Goal: Task Accomplishment & Management: Manage account settings

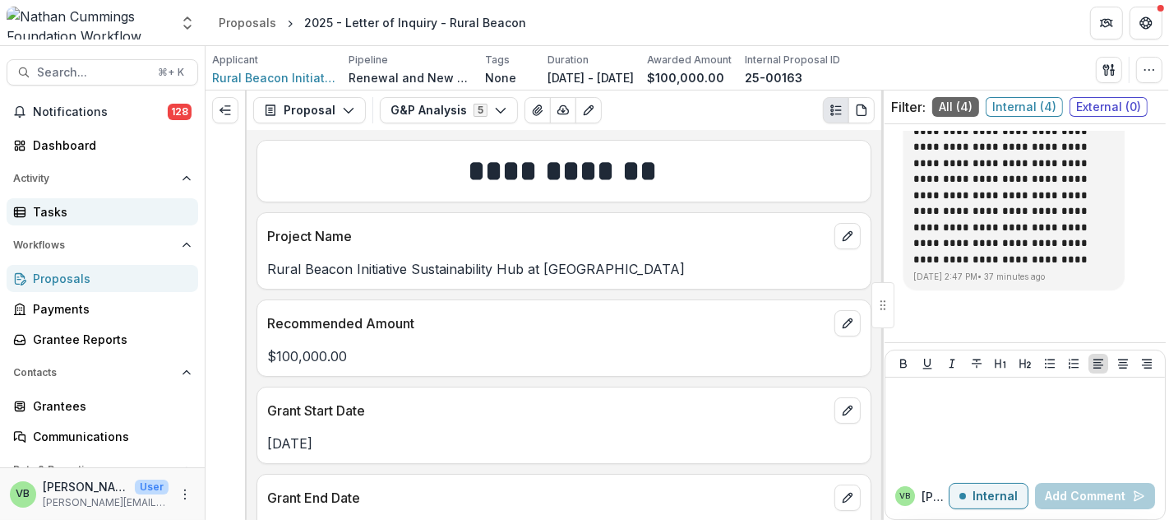
click at [58, 205] on div "Tasks" at bounding box center [109, 211] width 152 height 17
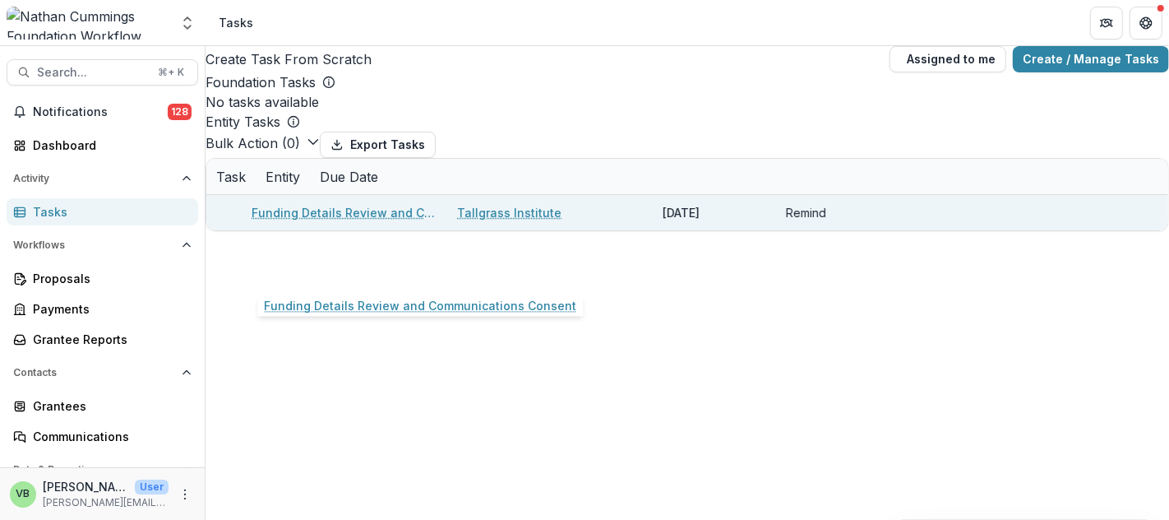
click at [343, 221] on link "Funding Details Review and Communications Consent" at bounding box center [345, 212] width 186 height 17
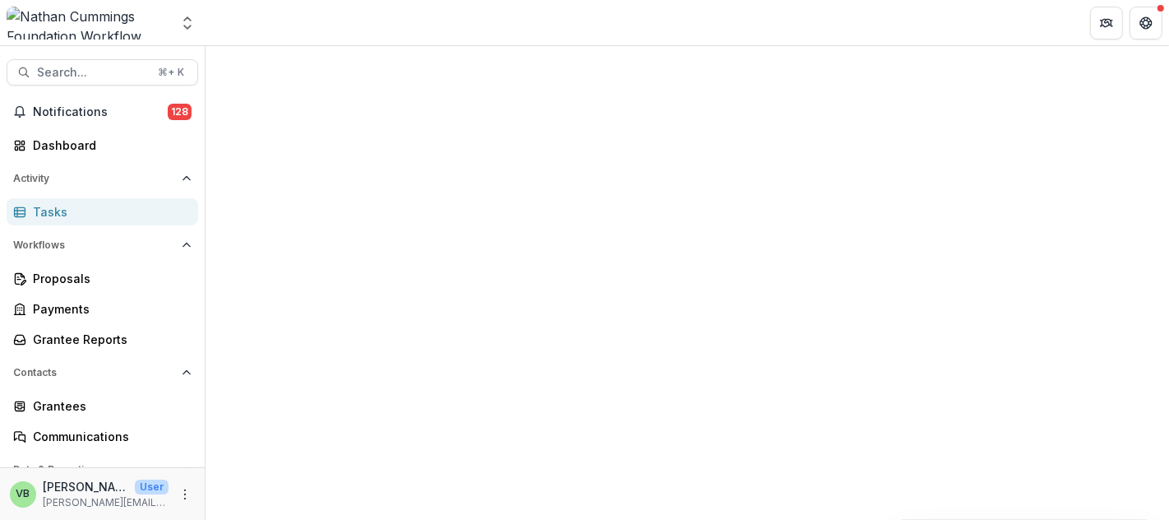
select select "********"
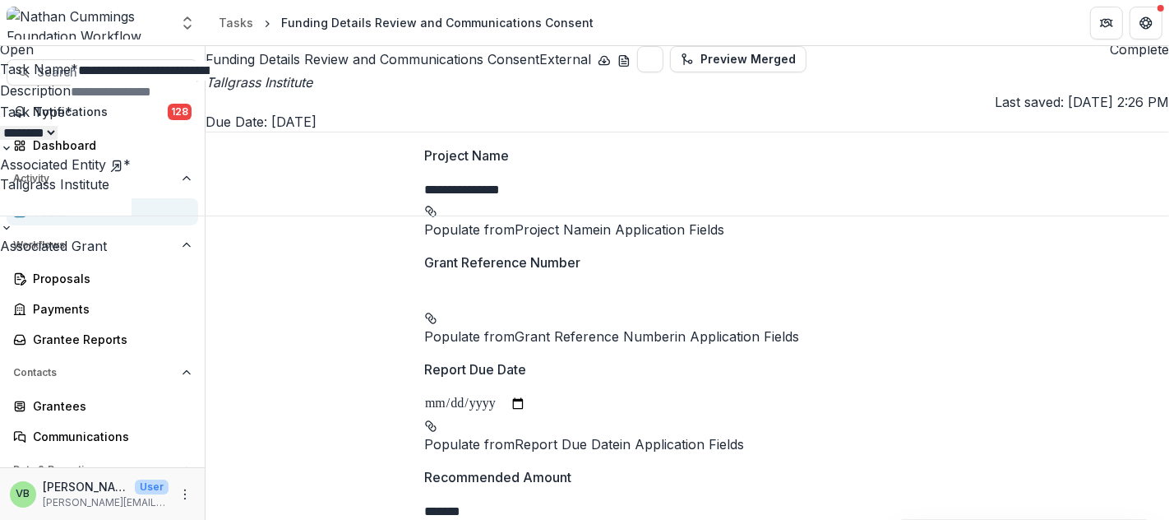
click at [202, 102] on input "Description" at bounding box center [137, 92] width 132 height 20
type input "**********"
click at [765, 519] on div "**********" at bounding box center [584, 520] width 1169 height 0
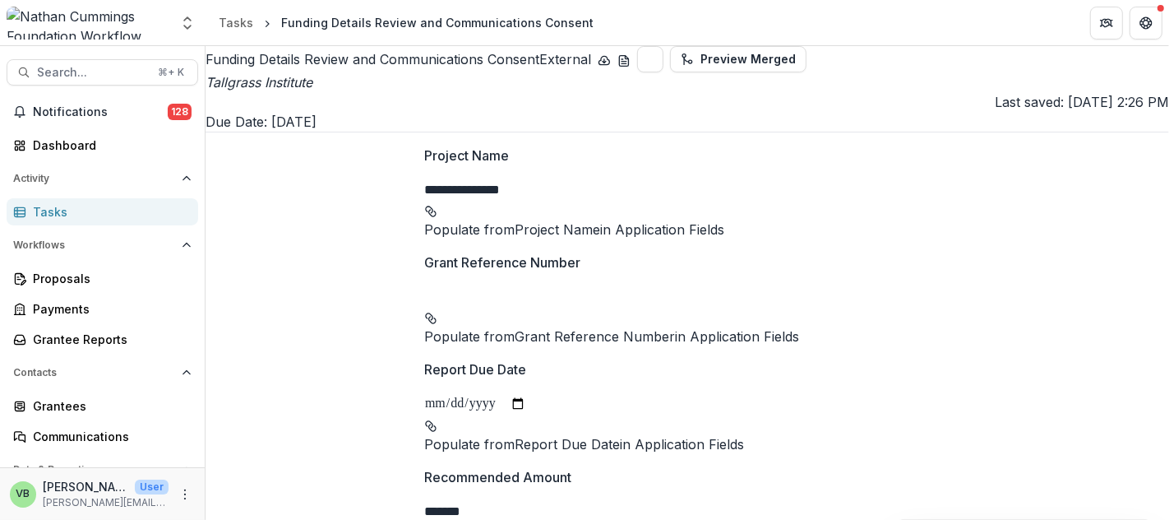
scroll to position [801, 0]
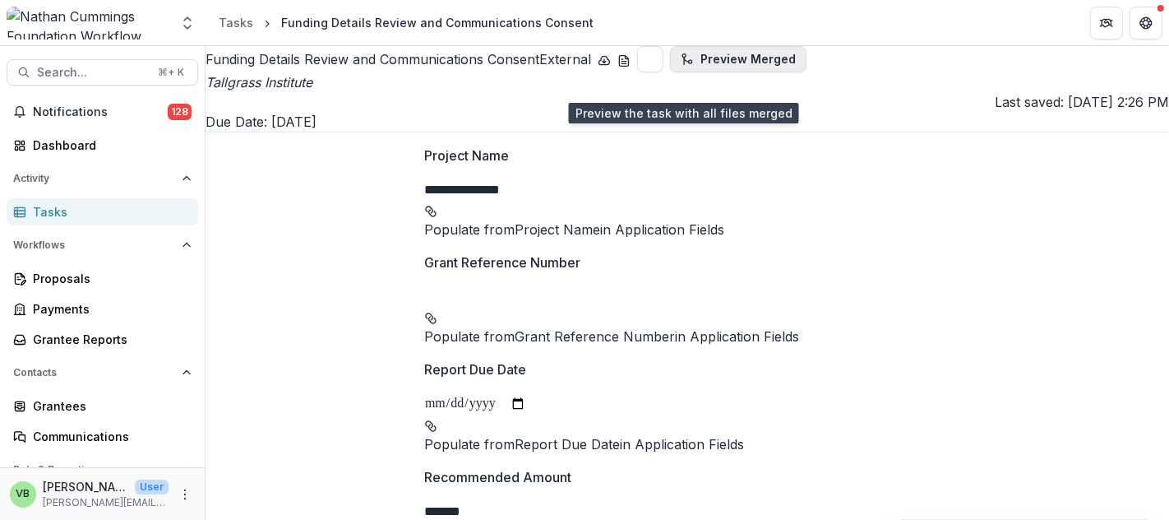
click at [670, 72] on button "Preview Merged" at bounding box center [738, 59] width 136 height 26
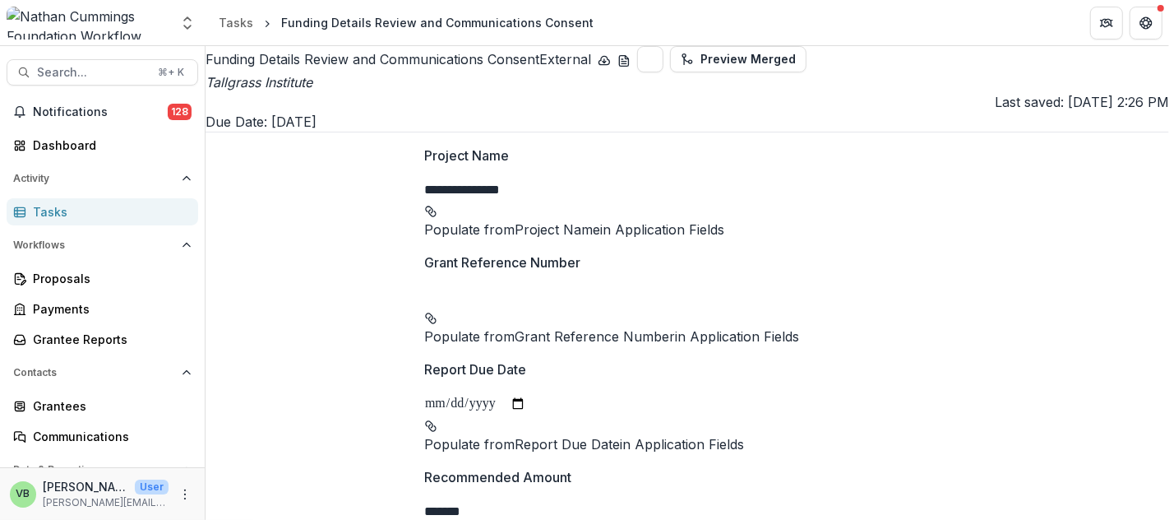
click at [73, 210] on div "Tasks" at bounding box center [109, 211] width 152 height 17
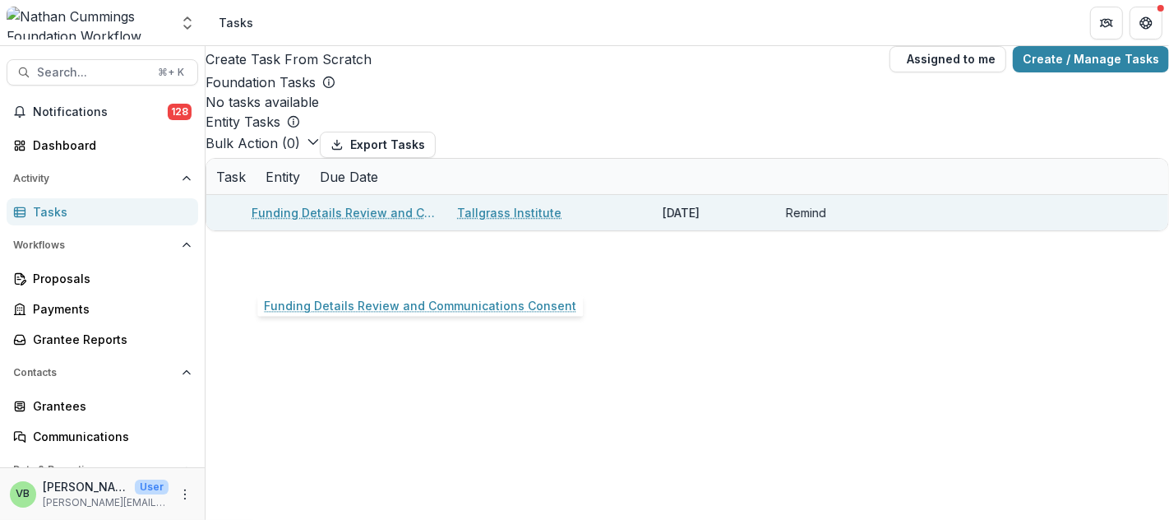
click at [351, 221] on link "Funding Details Review and Communications Consent" at bounding box center [345, 212] width 186 height 17
select select "********"
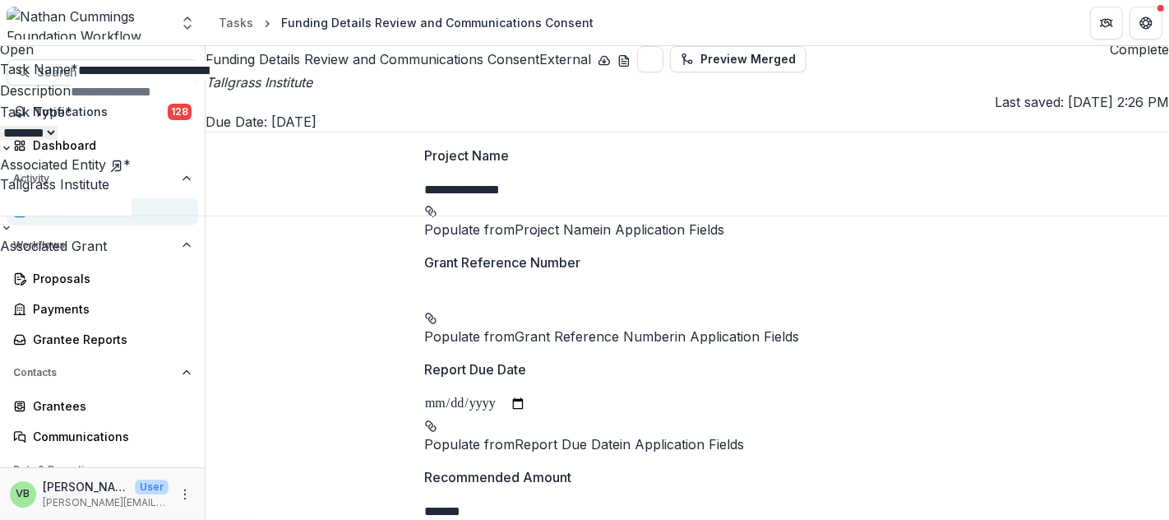
click at [1110, 59] on button "Complete" at bounding box center [1139, 49] width 59 height 20
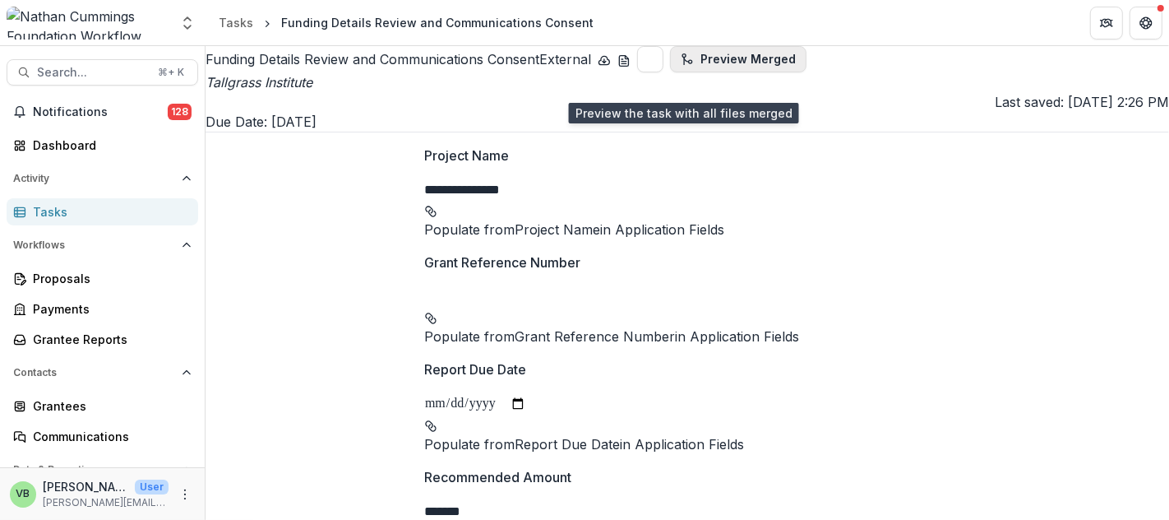
click at [674, 72] on button "Preview Merged" at bounding box center [738, 59] width 136 height 26
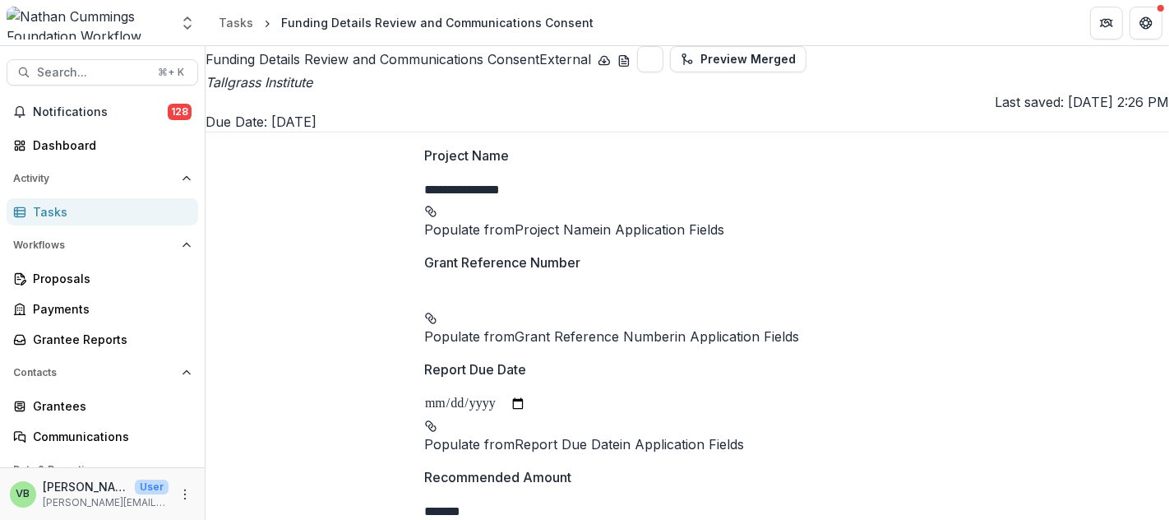
click at [746, 31] on header "Tasks Funding Details Review and Communications Consent" at bounding box center [688, 22] width 964 height 45
click at [1145, 22] on icon "Get Help" at bounding box center [1146, 22] width 13 height 13
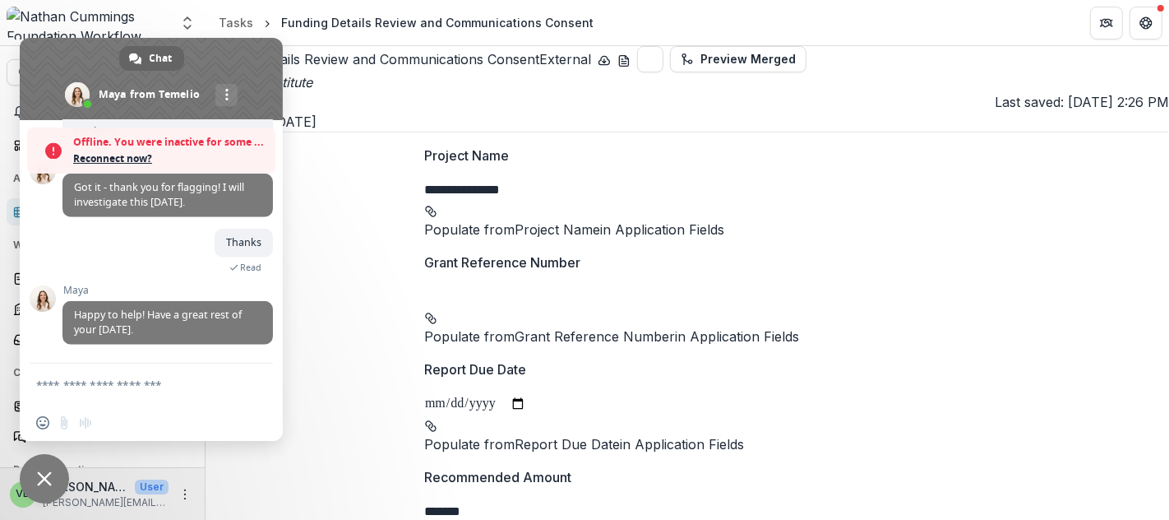
scroll to position [1310, 0]
click at [104, 160] on span "Reconnect now?" at bounding box center [170, 158] width 194 height 16
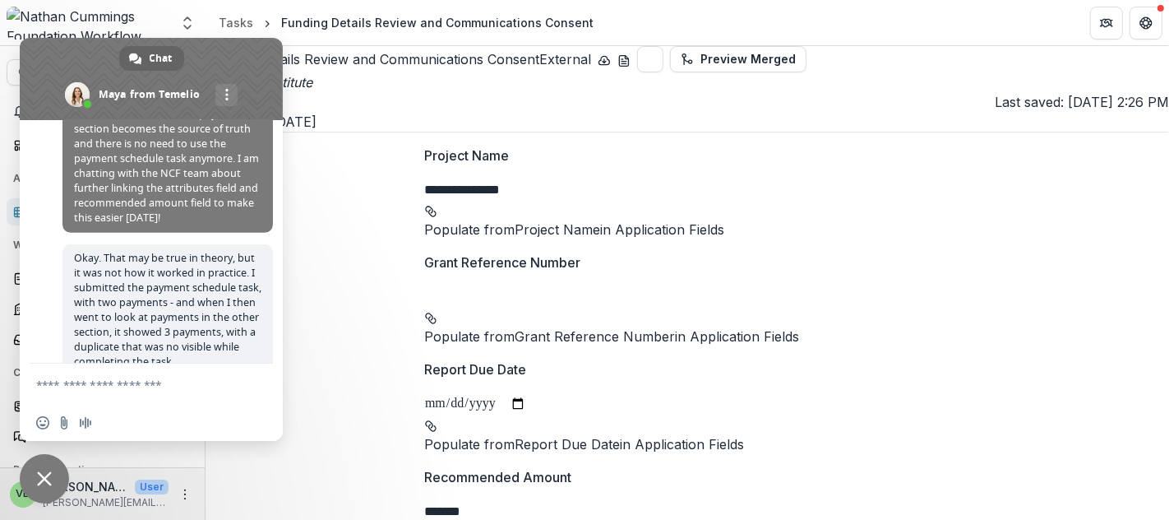
scroll to position [1256, 0]
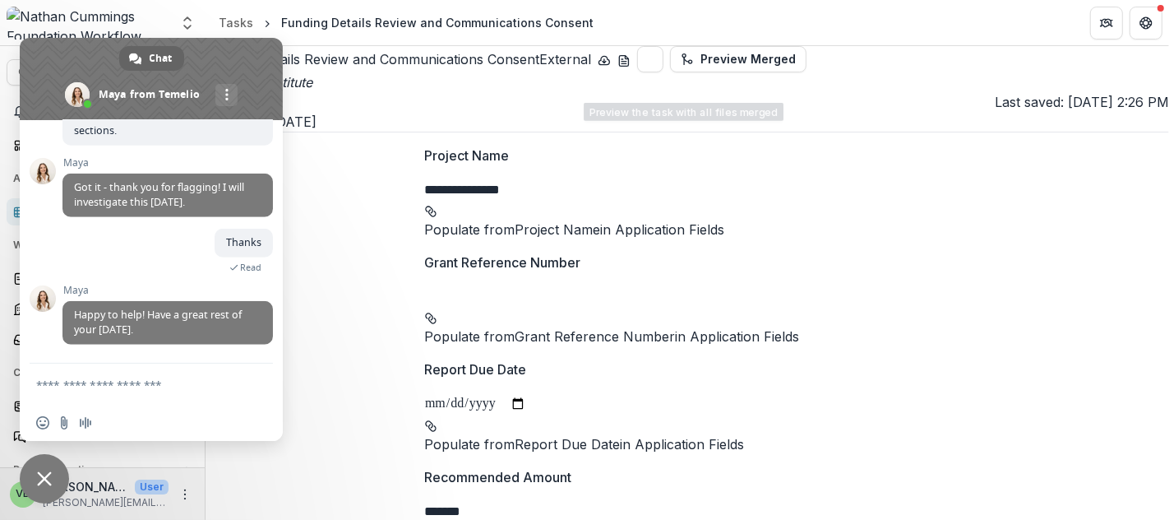
click at [674, 28] on header "Tasks Funding Details Review and Communications Consent" at bounding box center [688, 22] width 964 height 45
click at [44, 479] on span "Close chat" at bounding box center [44, 478] width 15 height 15
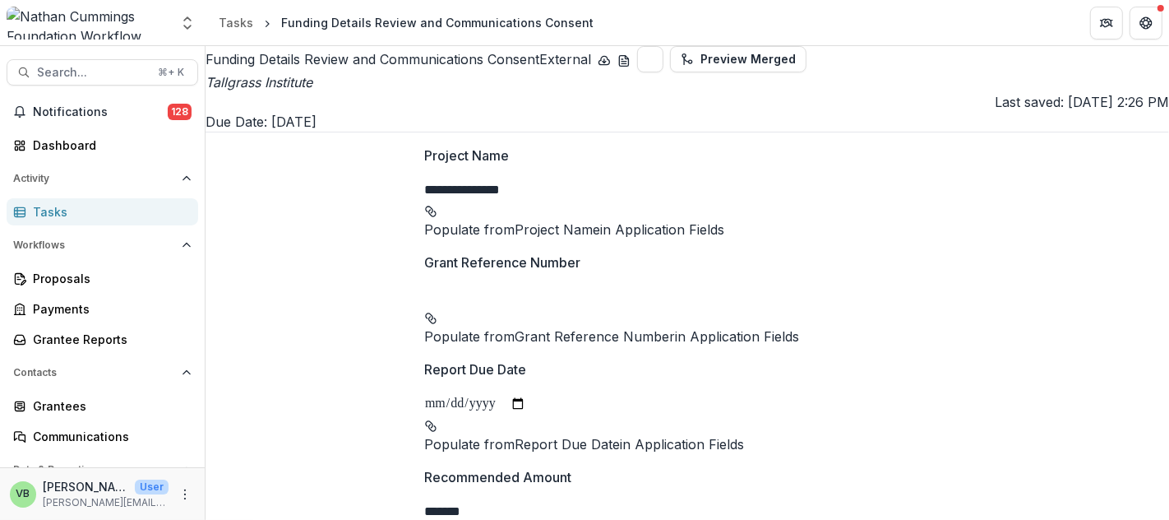
scroll to position [0, 0]
click at [73, 212] on div "Tasks" at bounding box center [109, 211] width 152 height 17
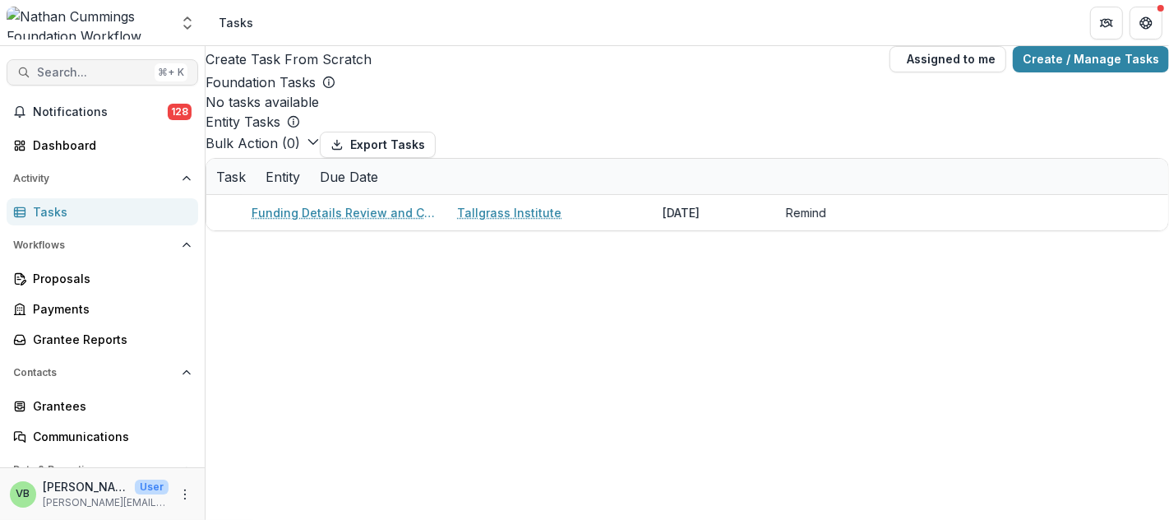
click at [81, 74] on span "Search..." at bounding box center [92, 73] width 111 height 14
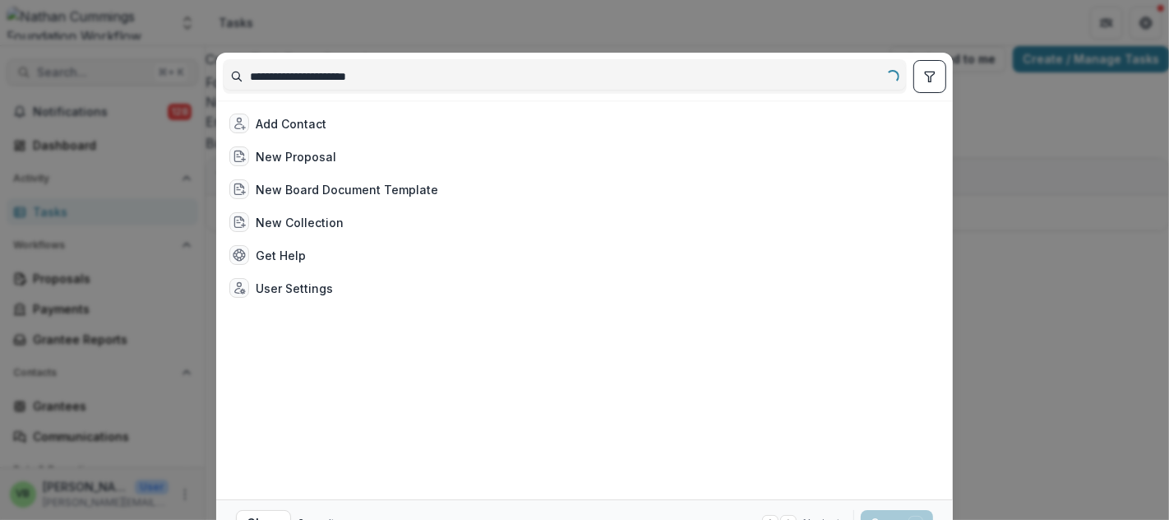
type input "**********"
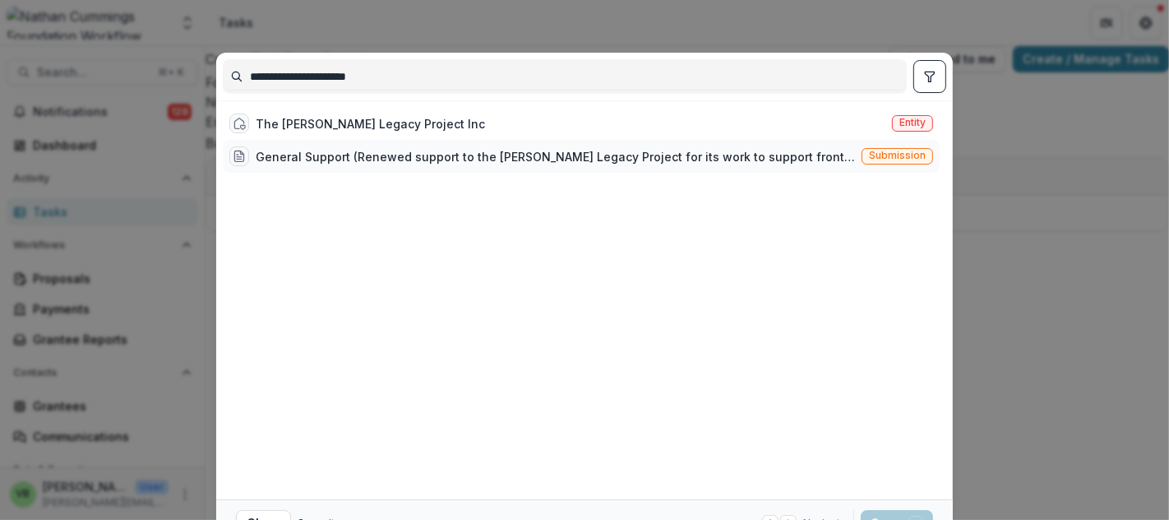
click at [432, 152] on div "General Support (Renewed support to the [PERSON_NAME] Legacy Project for its wo…" at bounding box center [555, 156] width 599 height 17
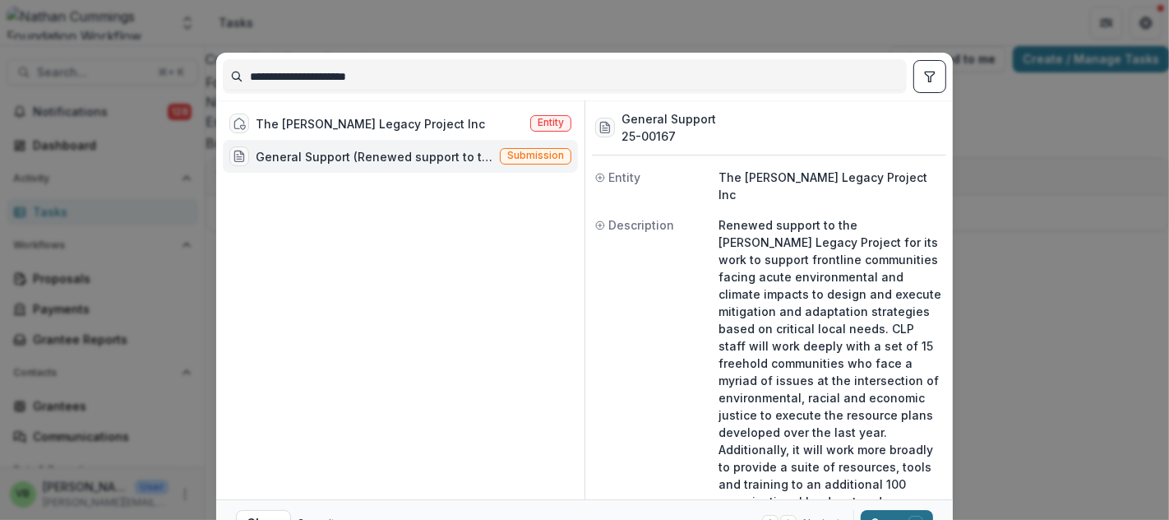
click at [873, 514] on button "Open with enter key" at bounding box center [897, 523] width 72 height 26
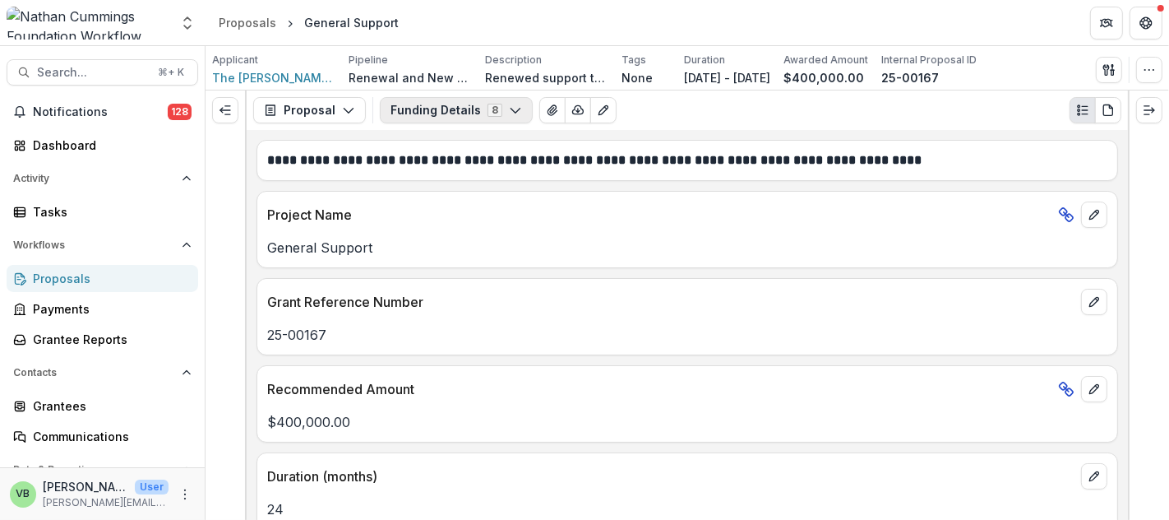
click at [509, 109] on icon "button" at bounding box center [515, 110] width 13 height 13
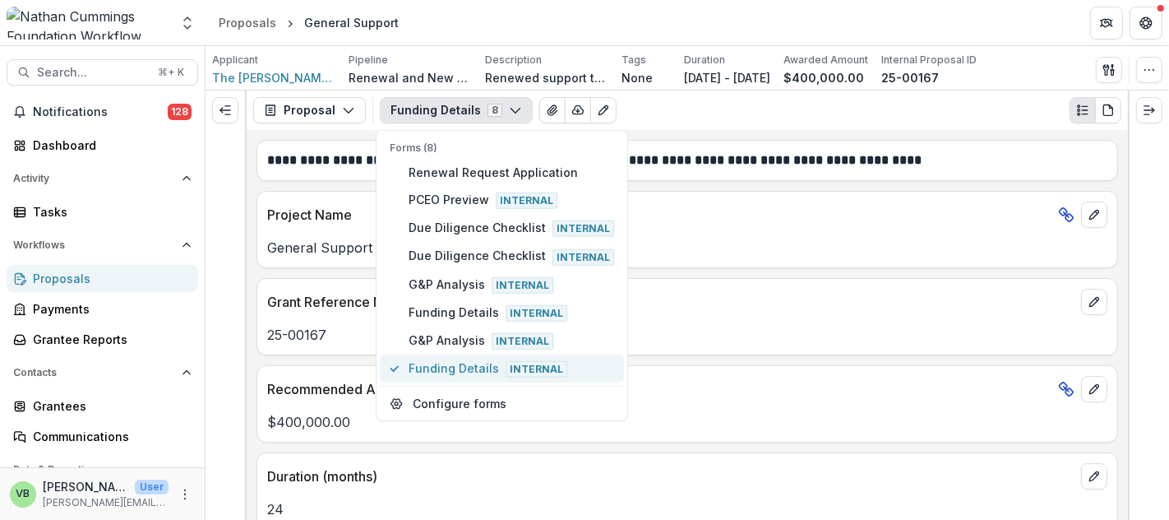
click at [467, 359] on span "Funding Details Internal" at bounding box center [512, 368] width 206 height 18
click at [464, 359] on span "Funding Details Internal" at bounding box center [512, 368] width 206 height 18
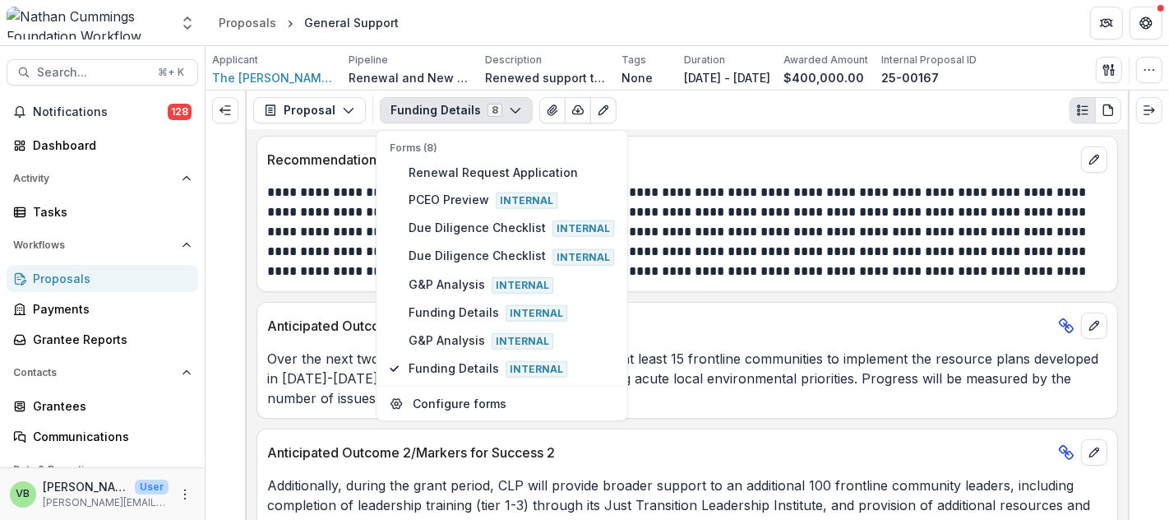
scroll to position [406, 0]
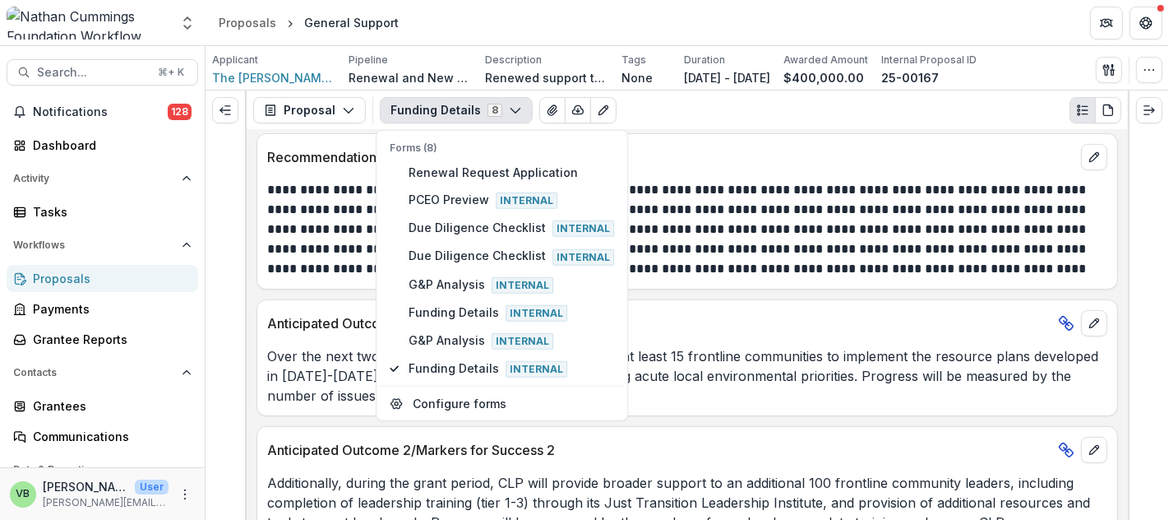
click at [733, 147] on p "Recommendation Summary" at bounding box center [670, 157] width 807 height 20
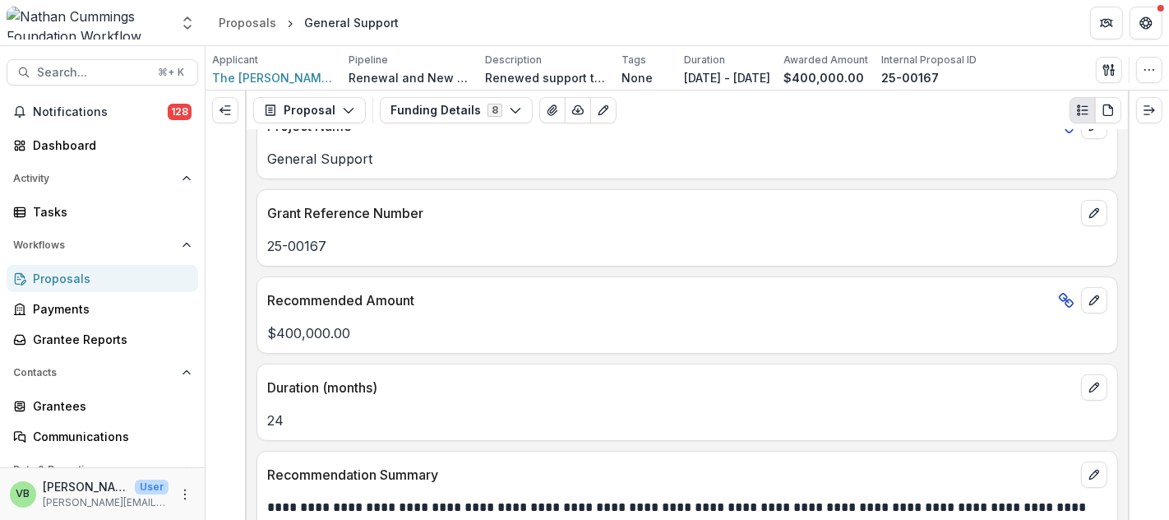
scroll to position [0, 0]
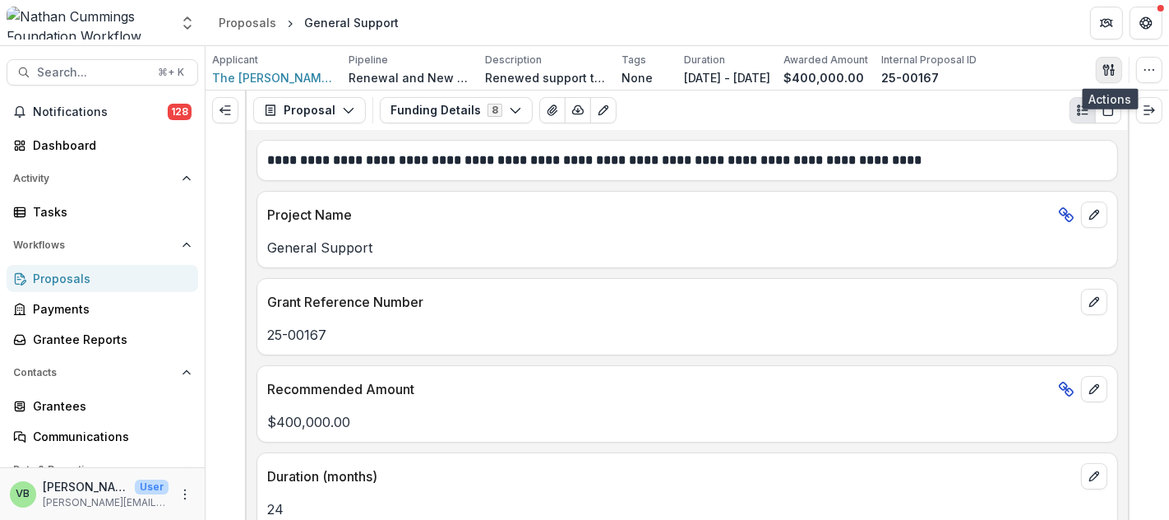
click at [1110, 65] on icon "button" at bounding box center [1109, 69] width 13 height 13
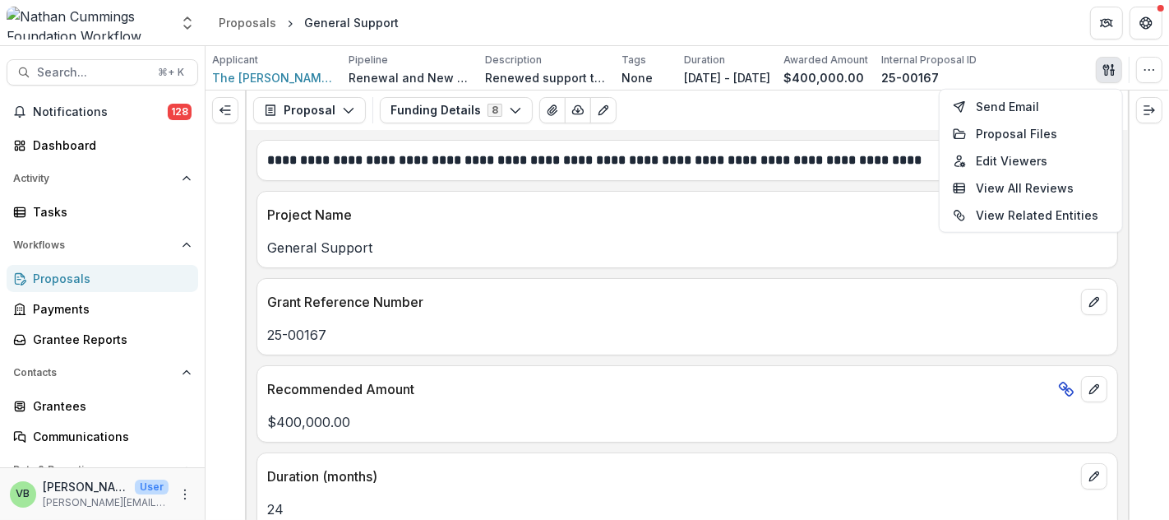
click at [1110, 65] on icon "button" at bounding box center [1109, 69] width 13 height 13
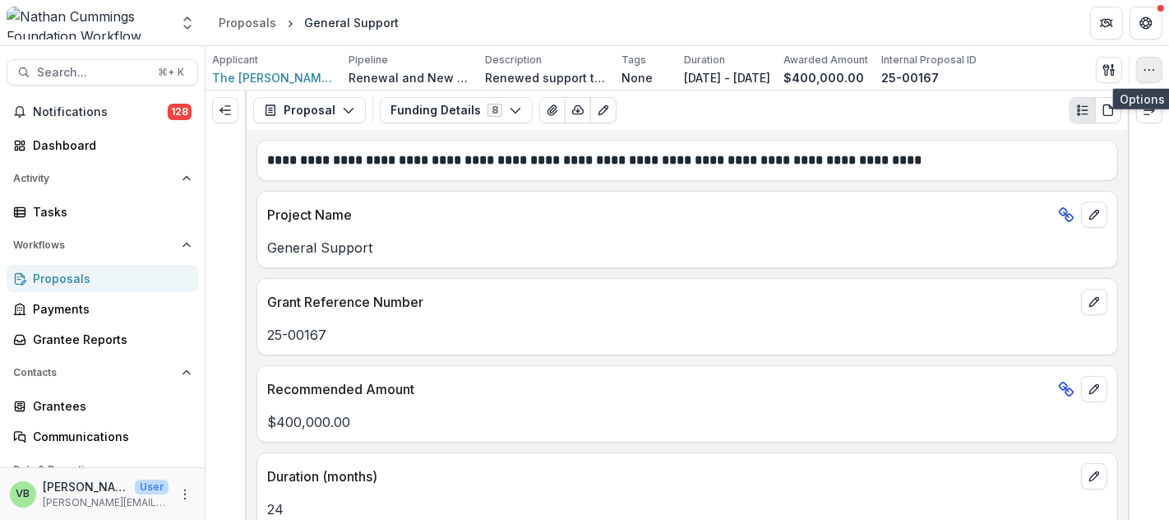
click at [1146, 64] on icon "button" at bounding box center [1149, 69] width 13 height 13
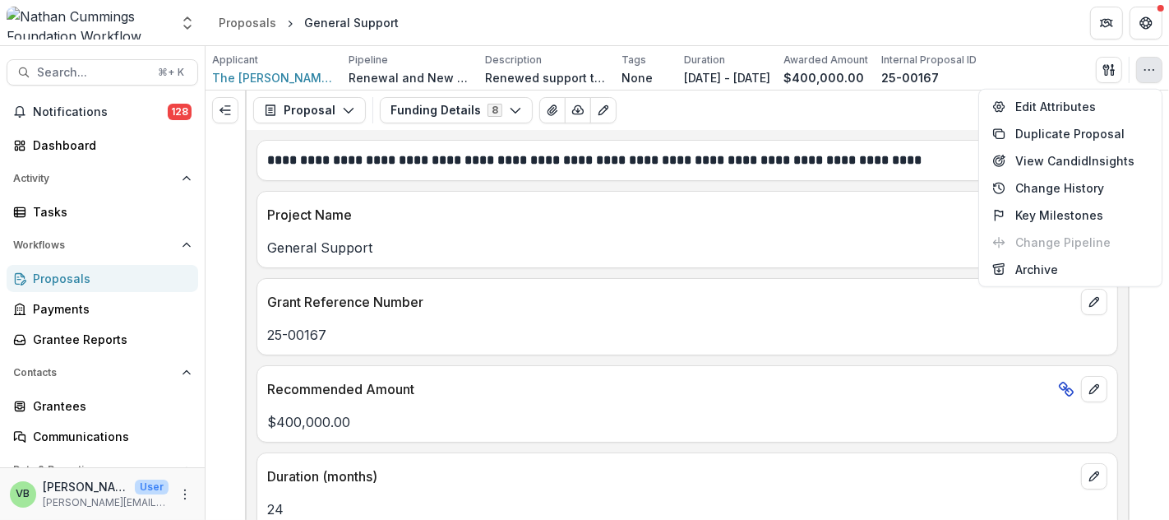
click at [1146, 66] on icon "button" at bounding box center [1149, 69] width 13 height 13
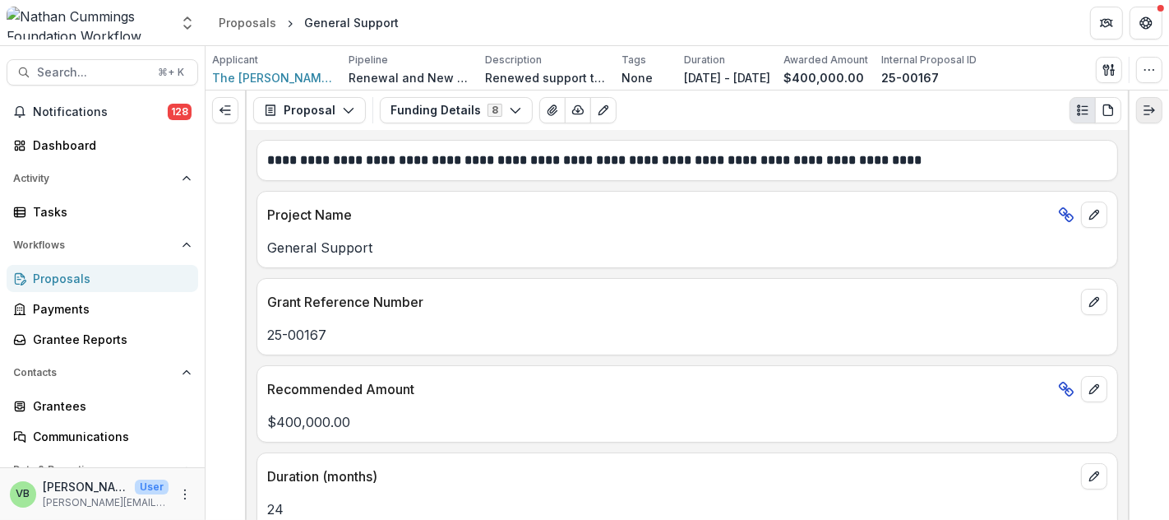
click at [1145, 106] on line "Expand right" at bounding box center [1147, 106] width 5 height 0
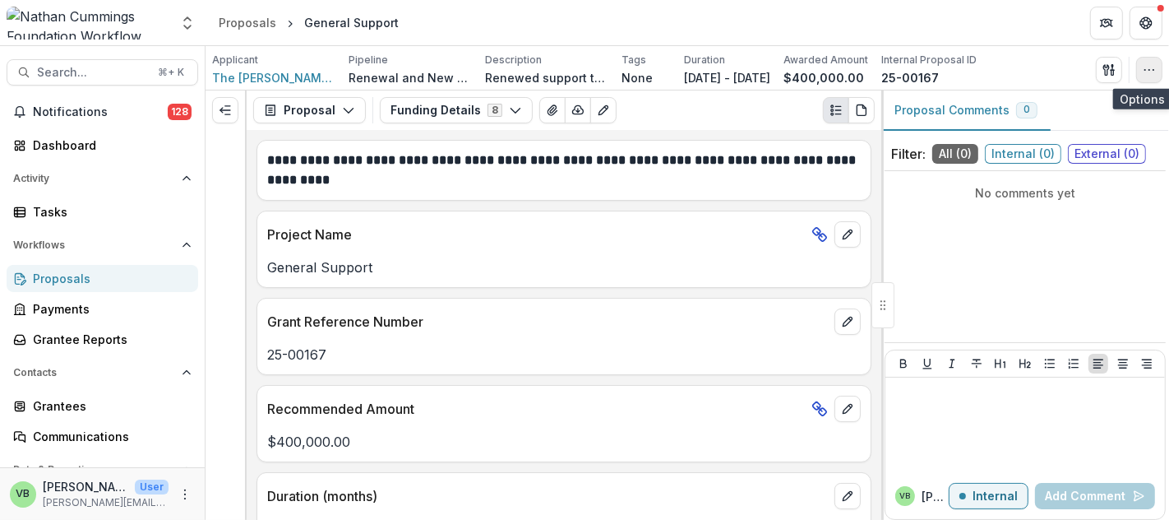
click at [1150, 68] on icon "button" at bounding box center [1149, 69] width 13 height 13
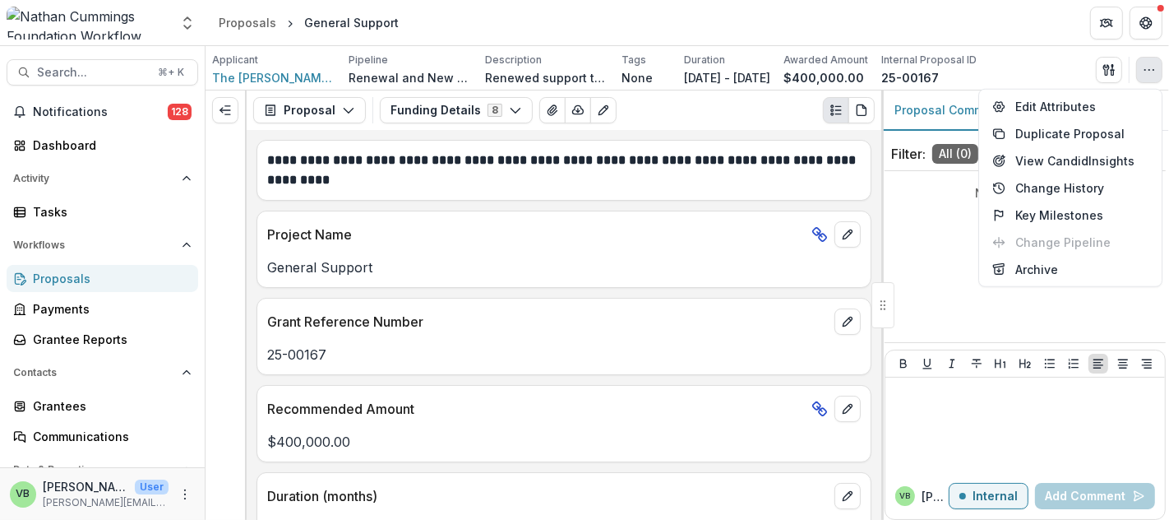
click at [1053, 58] on div "Applicant The [PERSON_NAME] Legacy Project Inc Pipeline Renewal and New Grants …" at bounding box center [687, 70] width 951 height 34
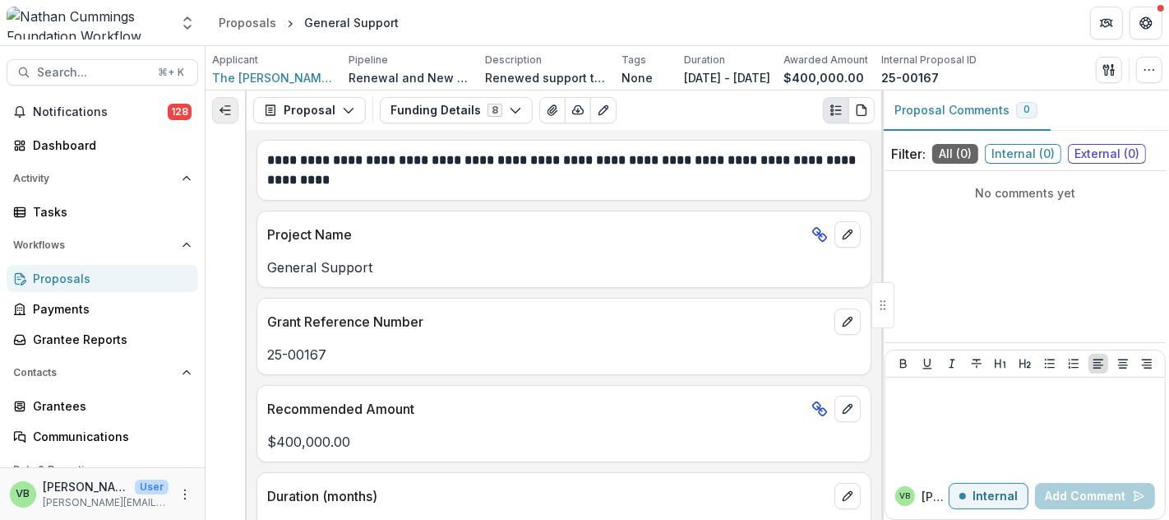
click at [223, 104] on icon "Expand left" at bounding box center [225, 110] width 13 height 13
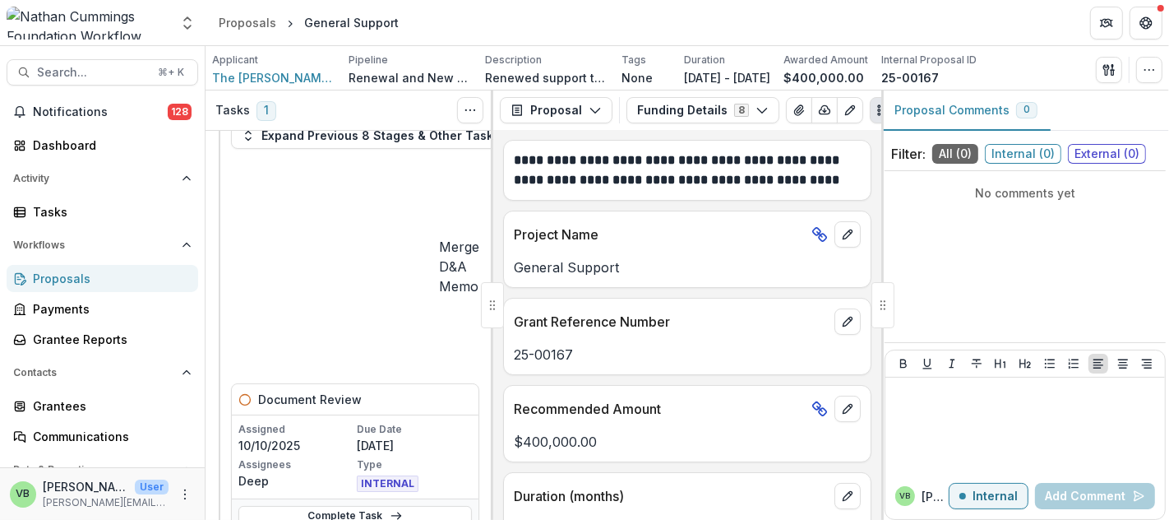
scroll to position [0, 1]
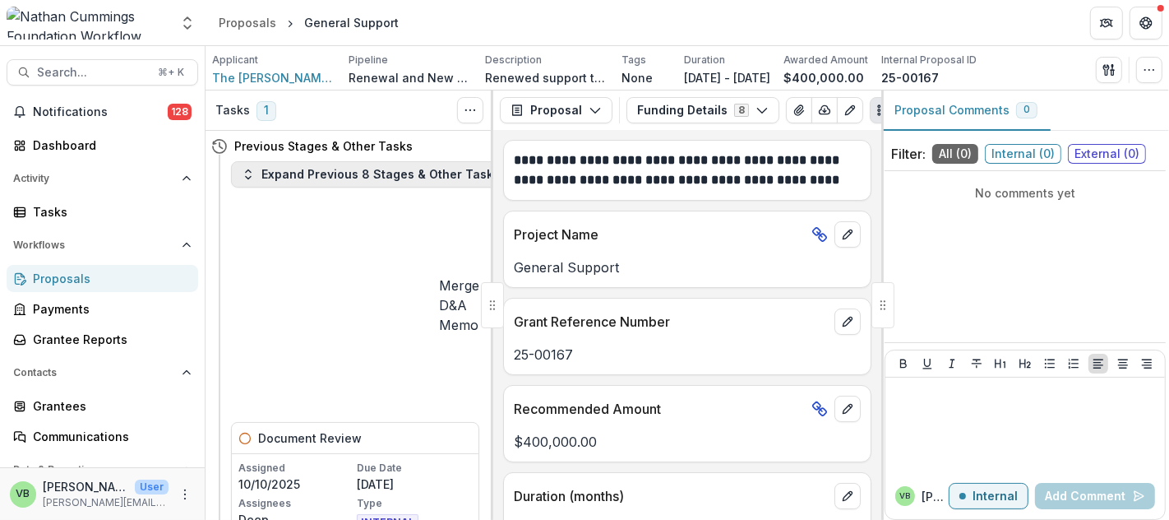
click at [357, 172] on button "Expand Previous 8 Stages & Other Tasks" at bounding box center [371, 174] width 280 height 26
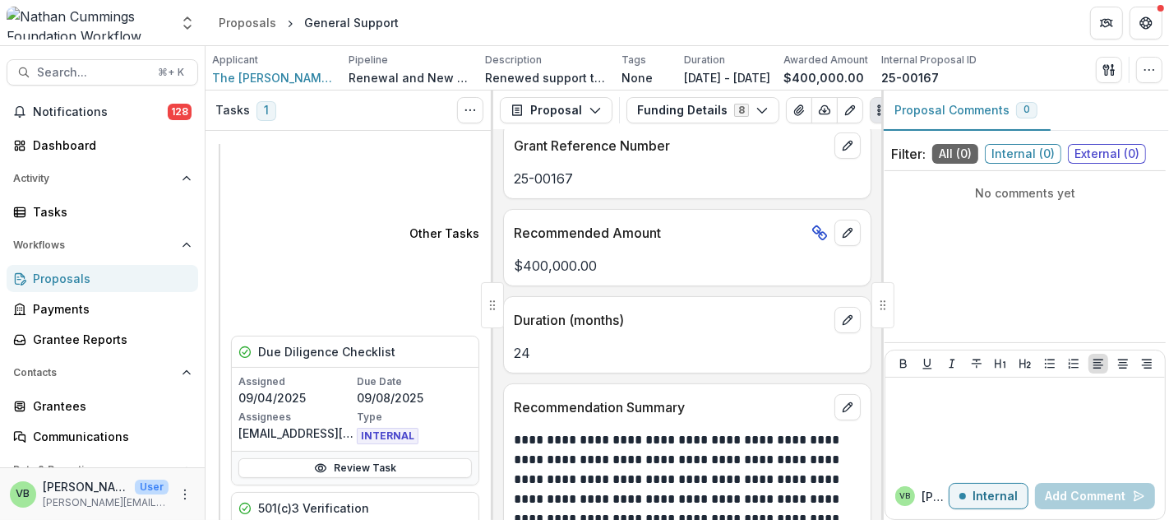
click at [522, 19] on header "Proposals General Support" at bounding box center [688, 22] width 964 height 45
click at [98, 74] on span "Search..." at bounding box center [92, 73] width 111 height 14
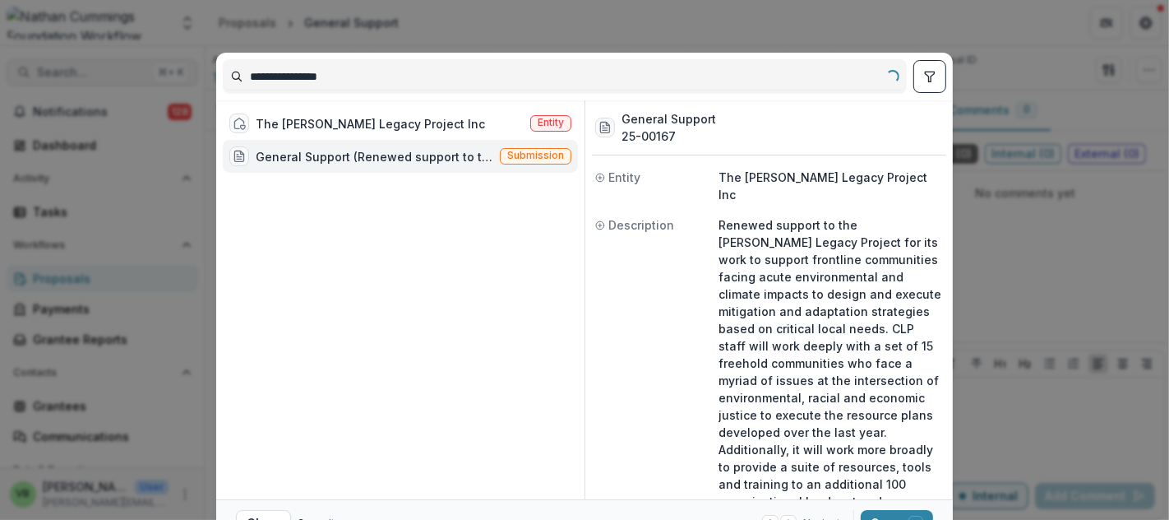
type input "********"
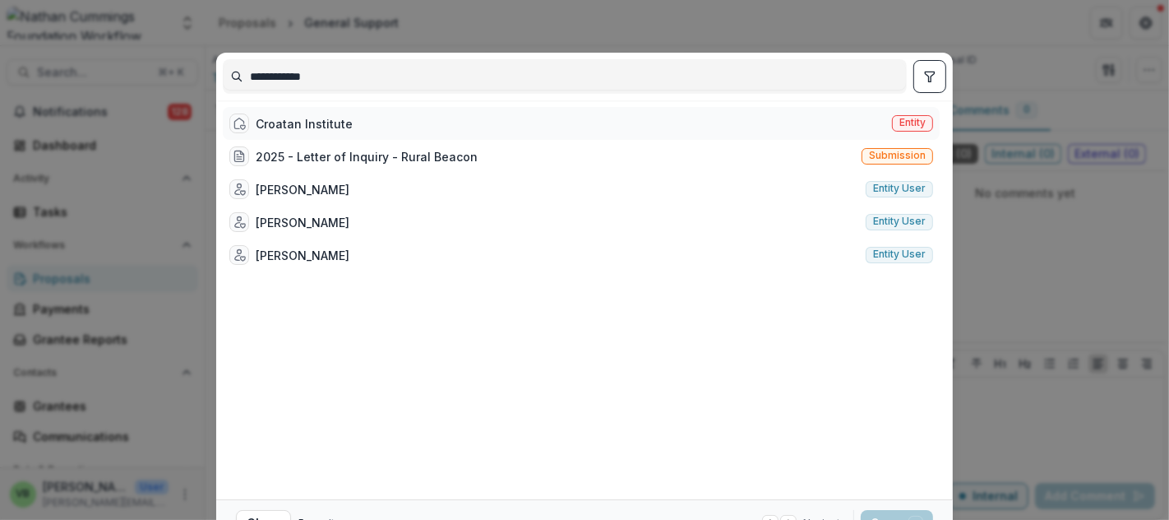
type input "**********"
click at [418, 113] on div "Croatan Institute Entity" at bounding box center [581, 123] width 717 height 33
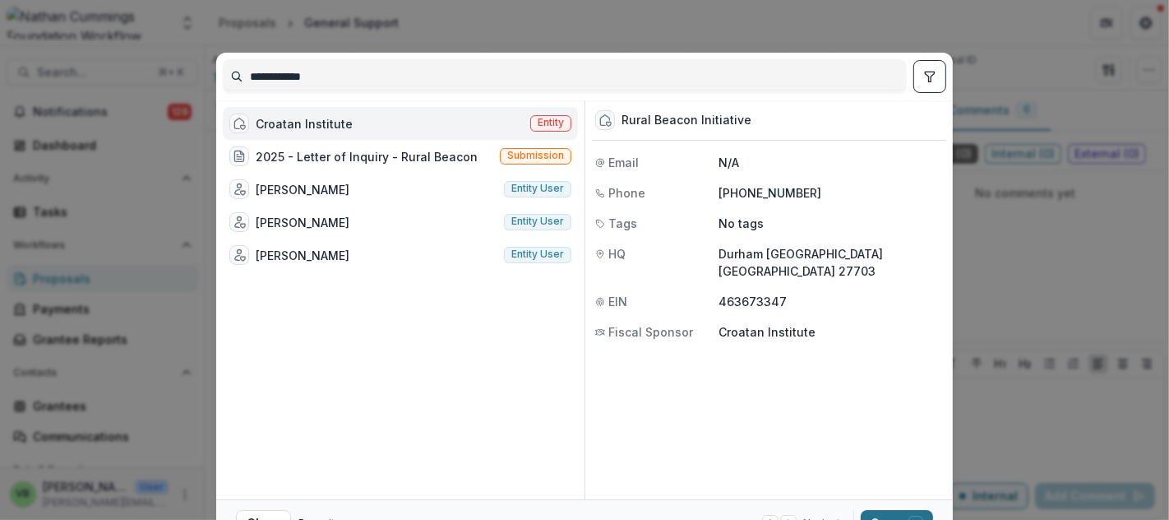
click at [867, 511] on button "Open with enter key" at bounding box center [897, 523] width 72 height 26
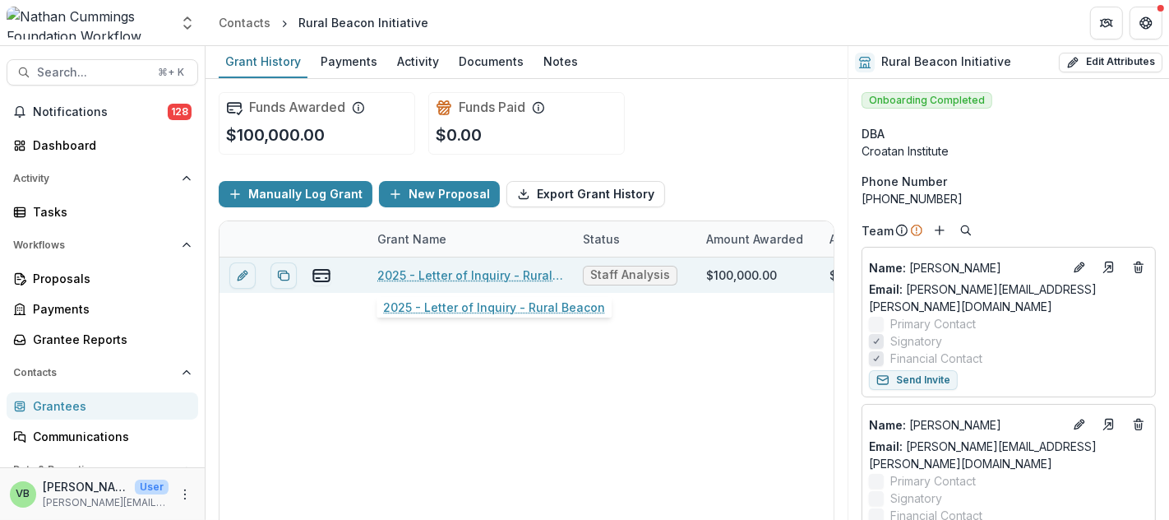
click at [421, 271] on link "2025 - Letter of Inquiry - Rural Beacon" at bounding box center [470, 274] width 186 height 17
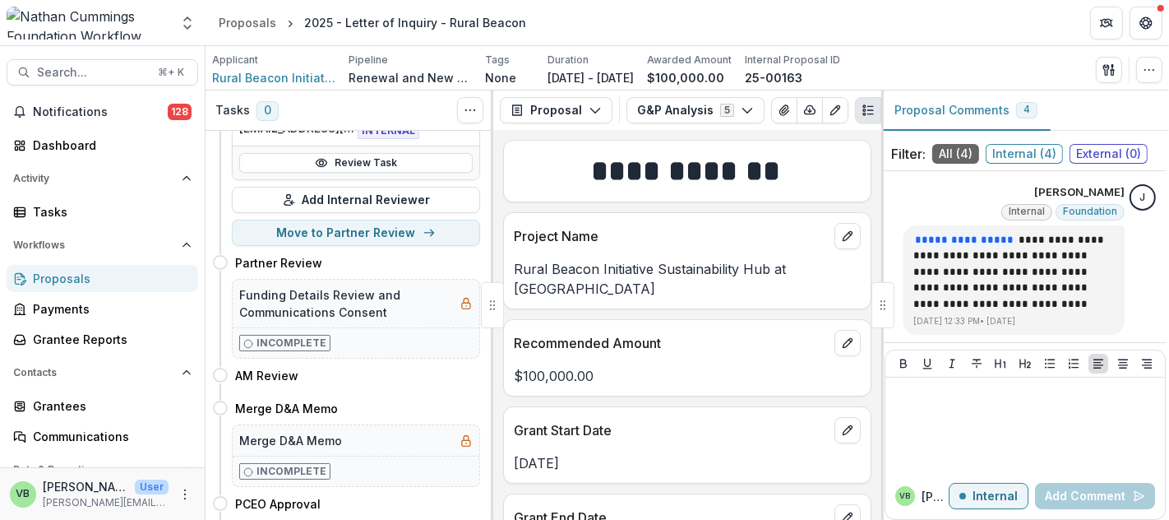
scroll to position [842, 0]
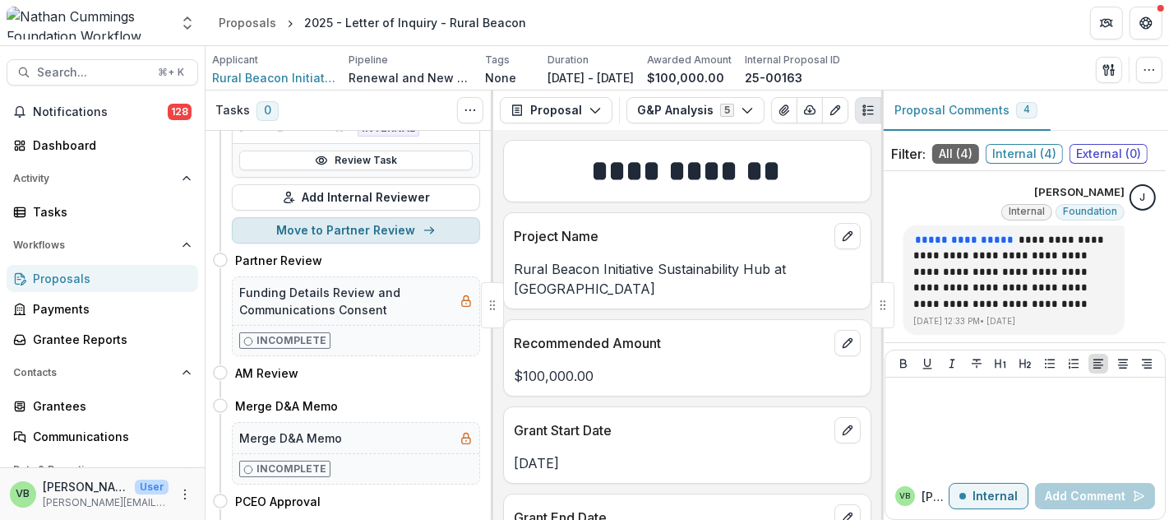
click at [343, 218] on button "Move to Partner Review" at bounding box center [356, 230] width 248 height 26
select select "**********"
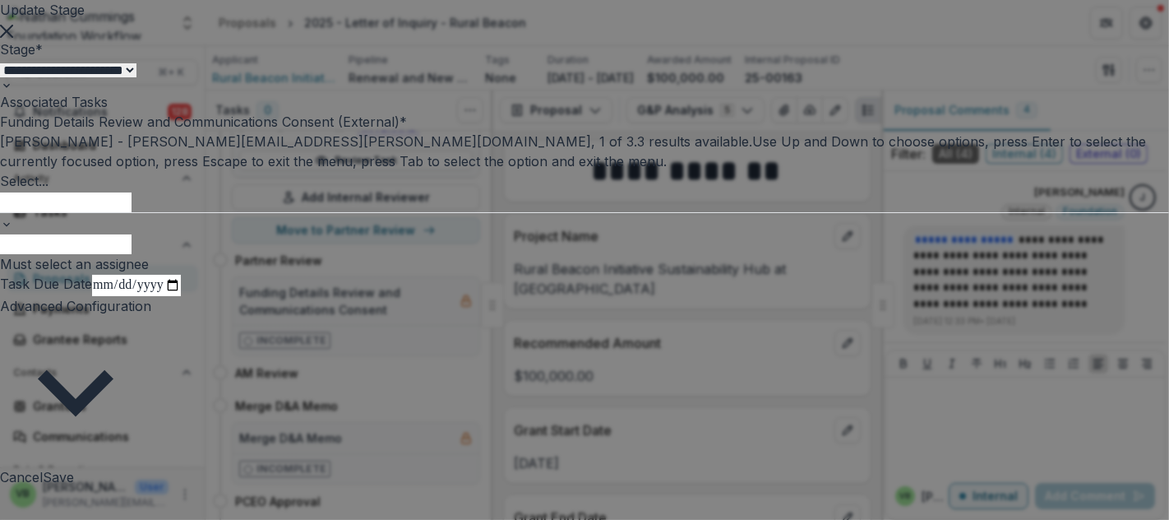
click at [649, 212] on div at bounding box center [584, 201] width 1169 height 21
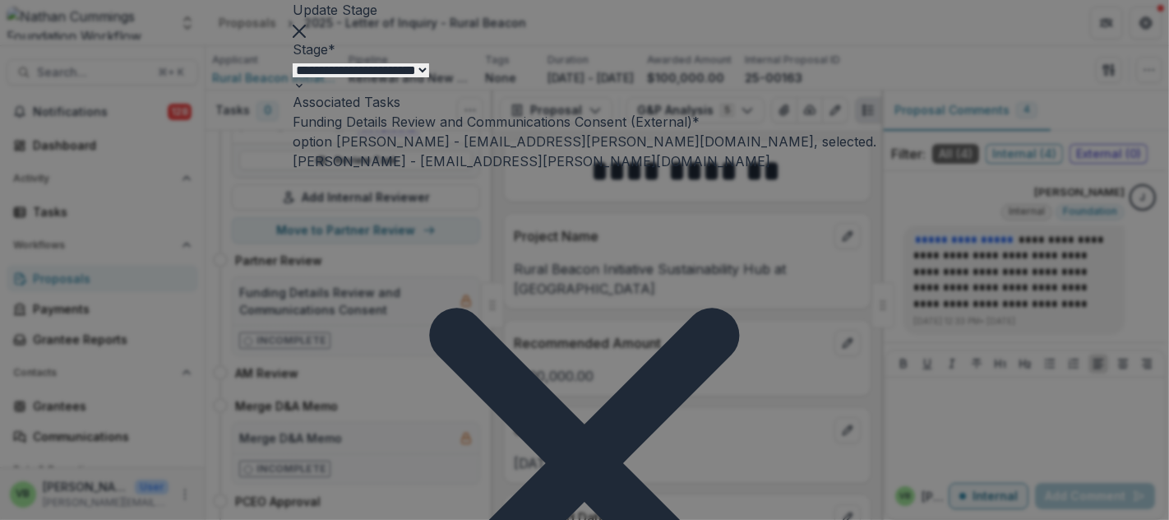
scroll to position [9, 0]
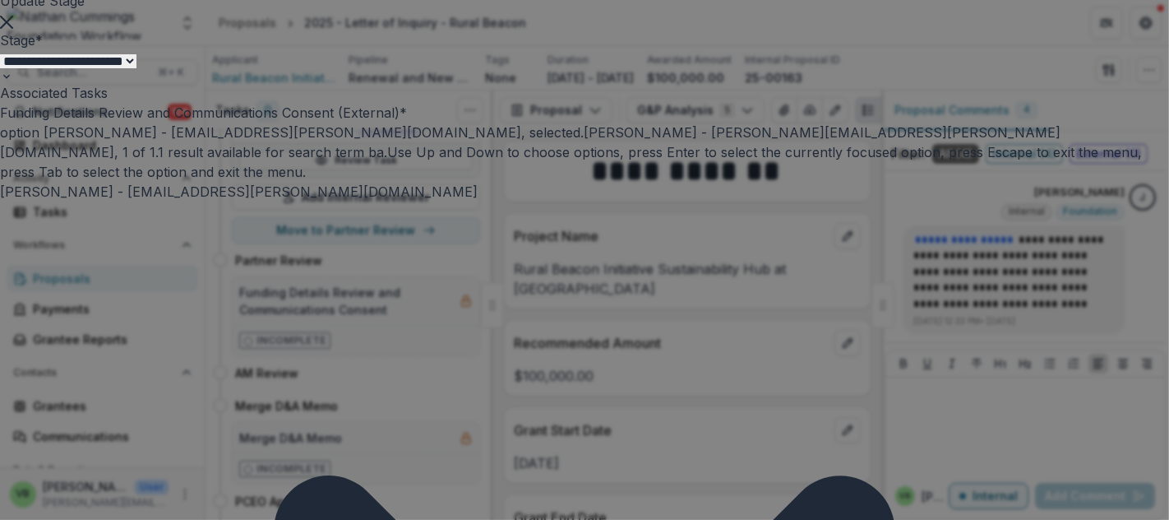
type input "***"
click at [696, 519] on div "[PERSON_NAME] - [PERSON_NAME][EMAIL_ADDRESS][PERSON_NAME][DOMAIN_NAME]" at bounding box center [584, 530] width 1169 height 20
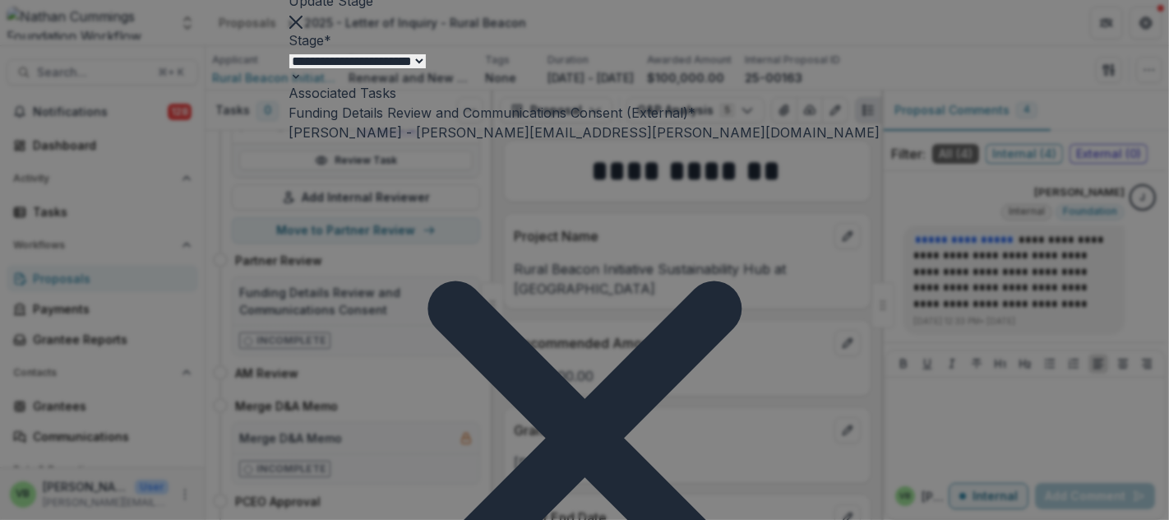
type input "**********"
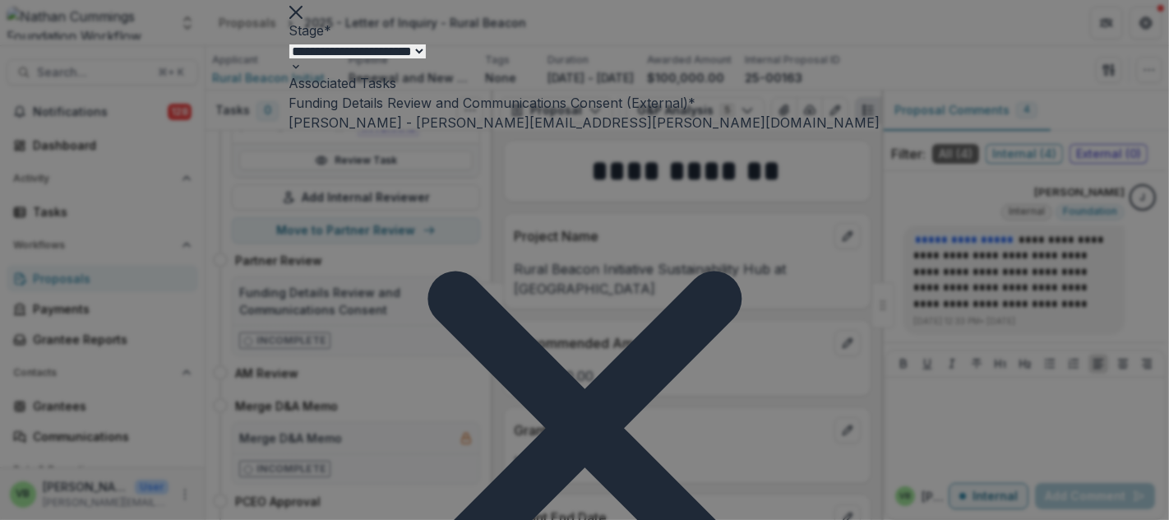
scroll to position [122, 0]
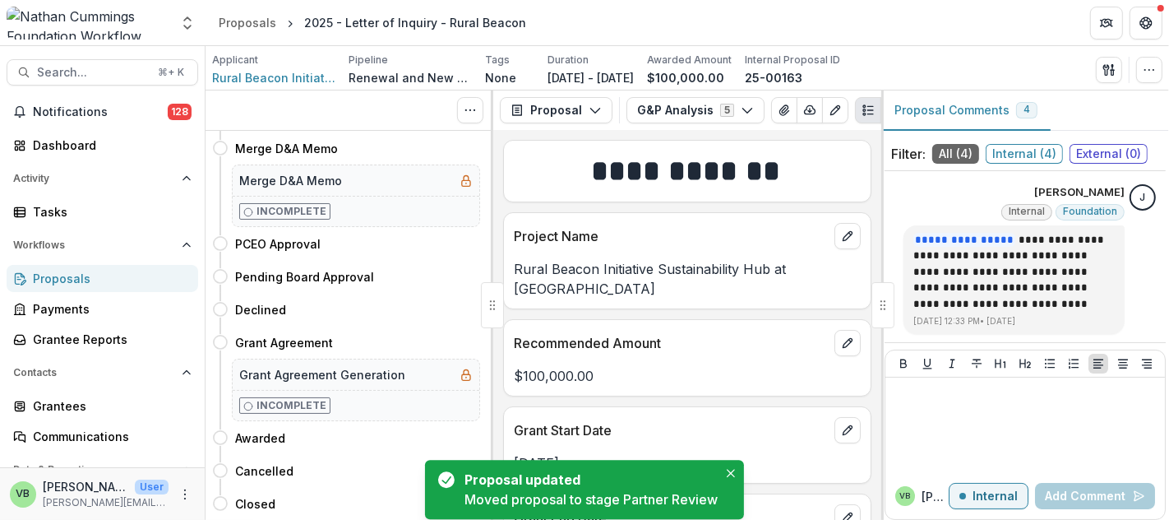
scroll to position [0, 0]
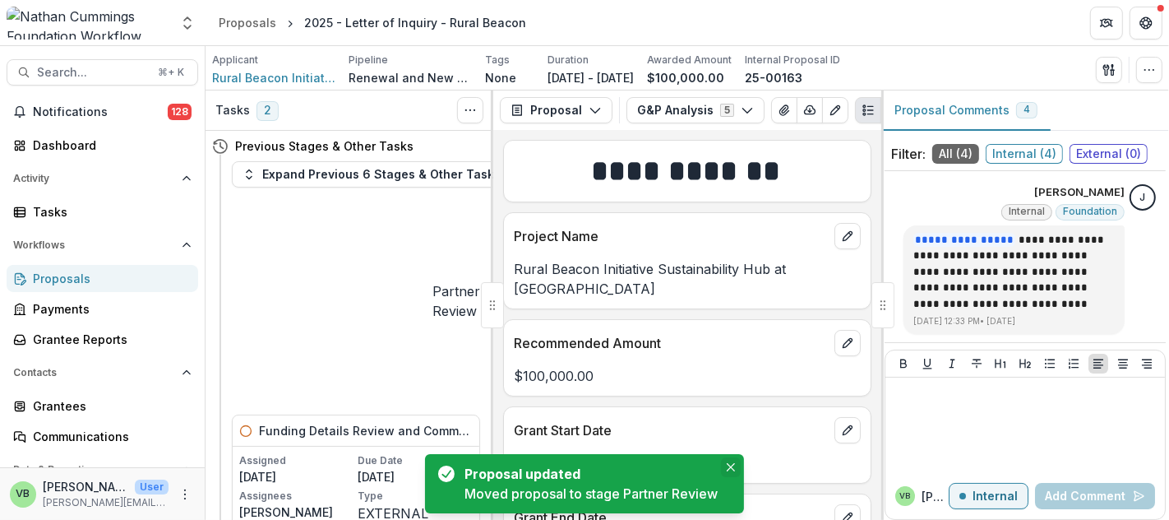
click at [731, 465] on icon "Close" at bounding box center [731, 467] width 8 height 8
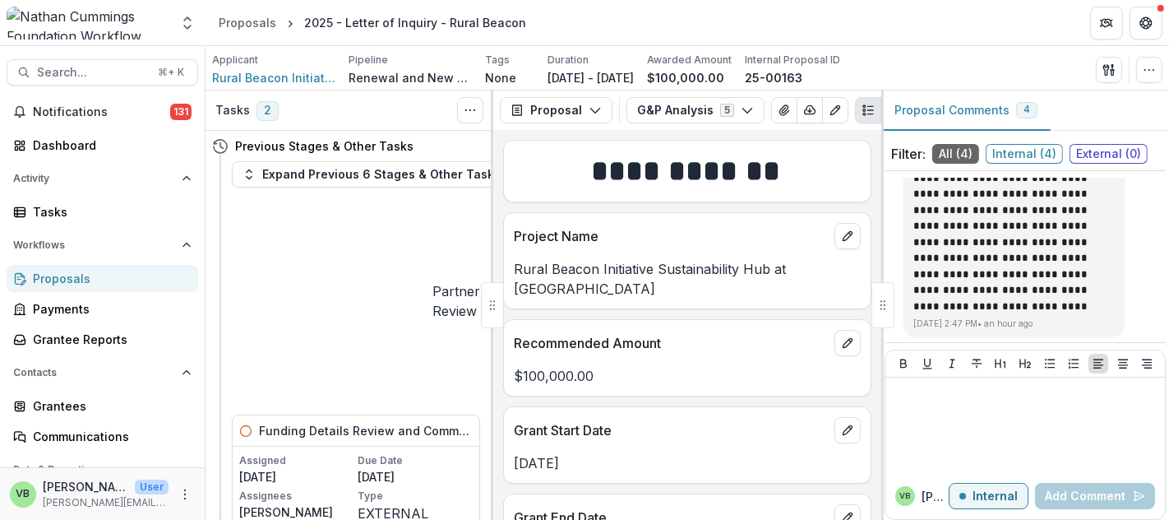
scroll to position [47, 0]
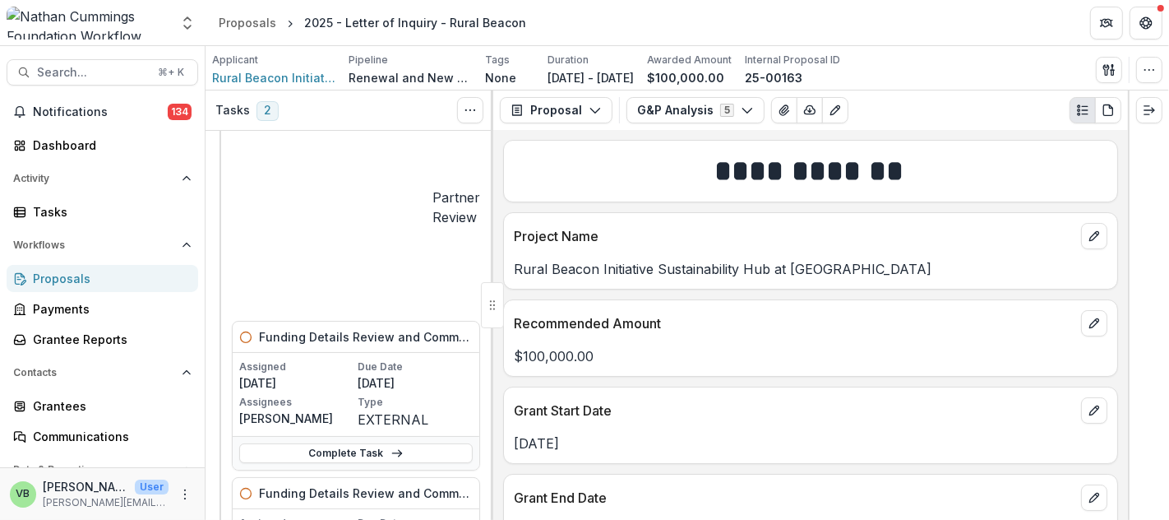
scroll to position [76, 0]
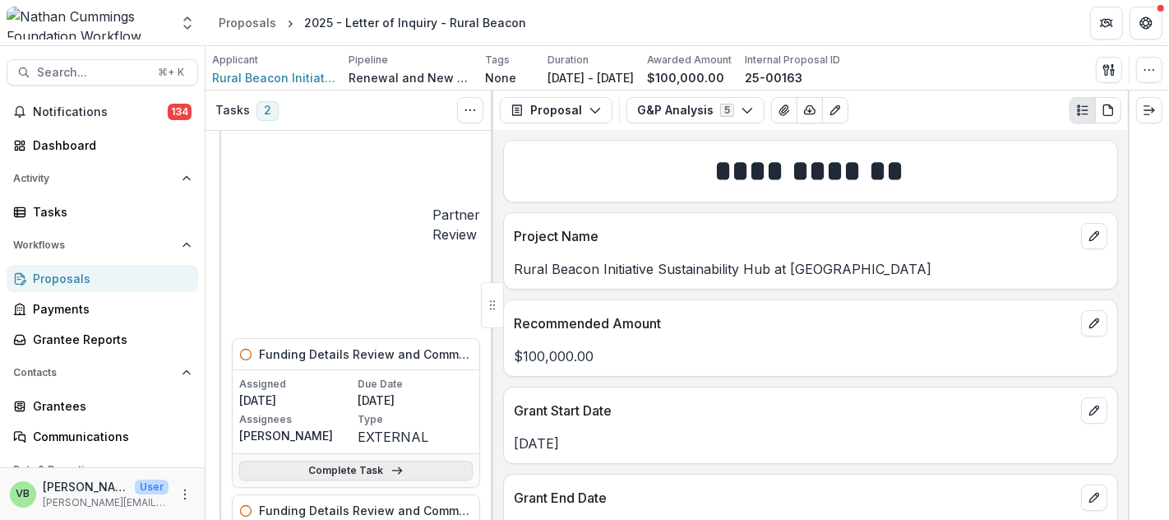
click at [345, 460] on link "Complete Task" at bounding box center [356, 470] width 234 height 20
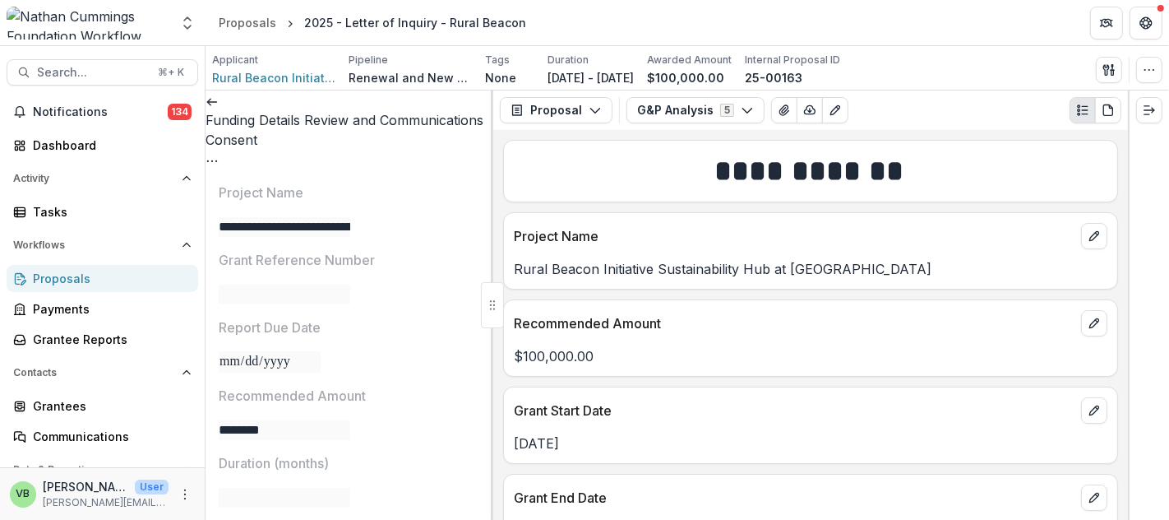
click at [219, 104] on icon at bounding box center [212, 101] width 13 height 13
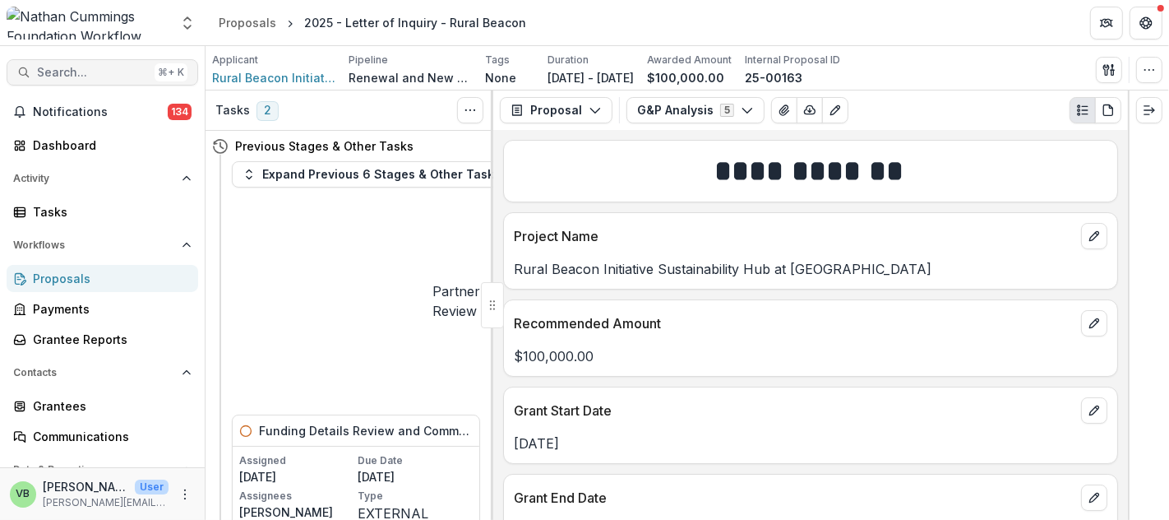
click at [86, 68] on span "Search..." at bounding box center [92, 73] width 111 height 14
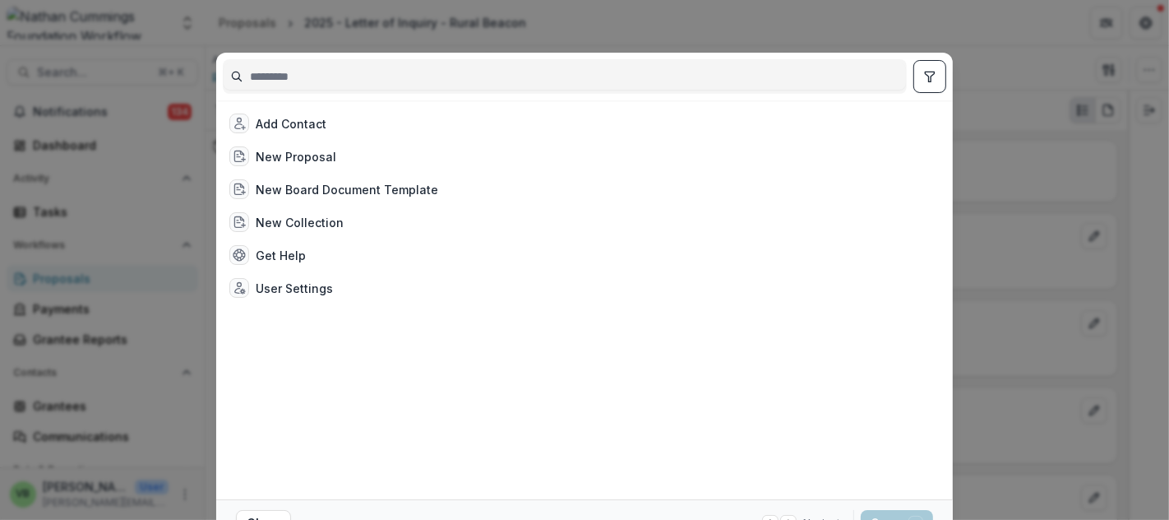
click at [166, 26] on div "Add Contact New Proposal New Board Document Template New Collection Get Help Us…" at bounding box center [584, 260] width 1169 height 520
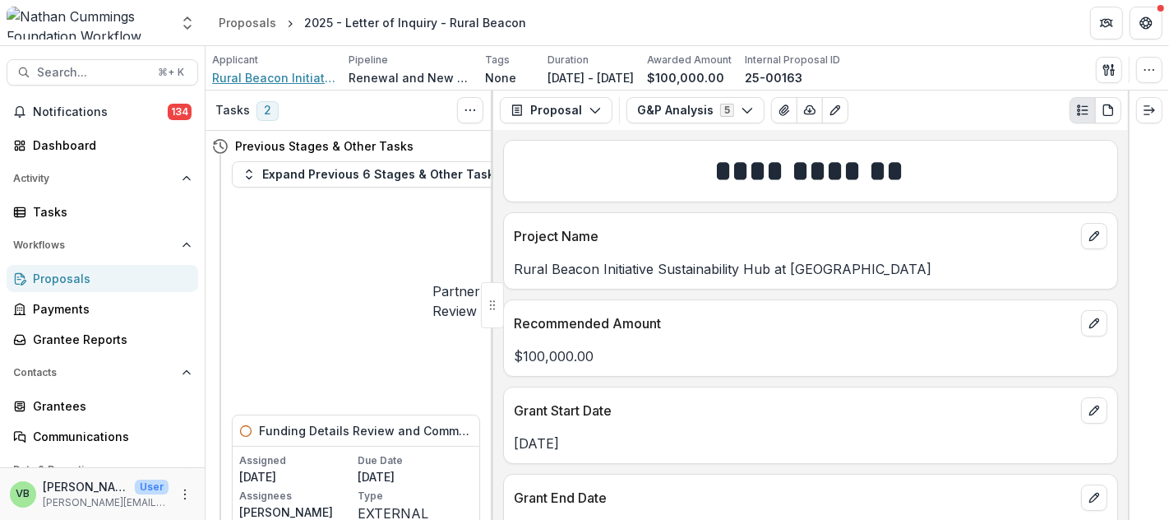
click at [273, 72] on span "Rural Beacon Initiative" at bounding box center [273, 77] width 123 height 17
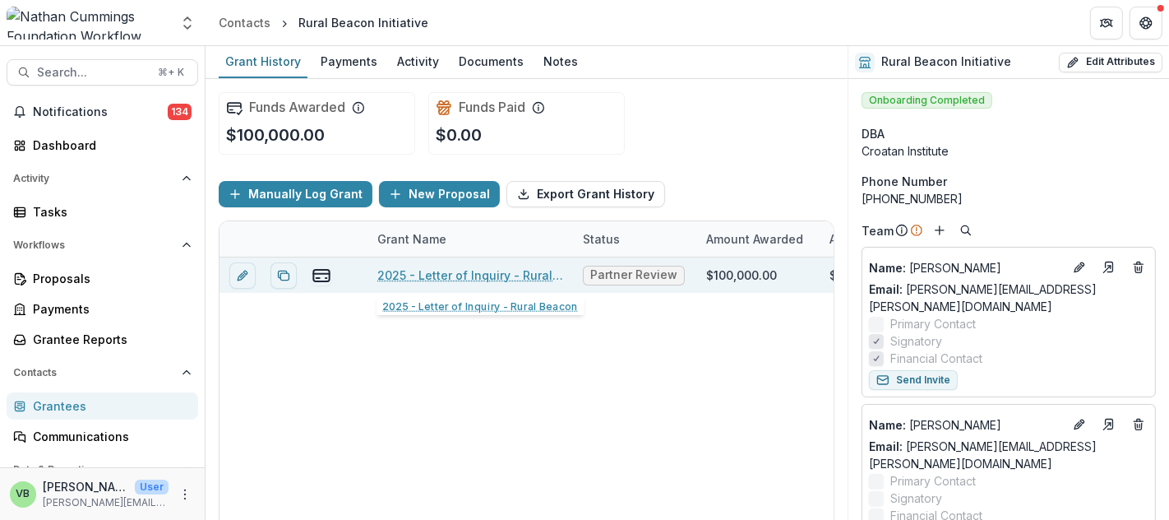
click at [440, 268] on link "2025 - Letter of Inquiry - Rural Beacon" at bounding box center [470, 274] width 186 height 17
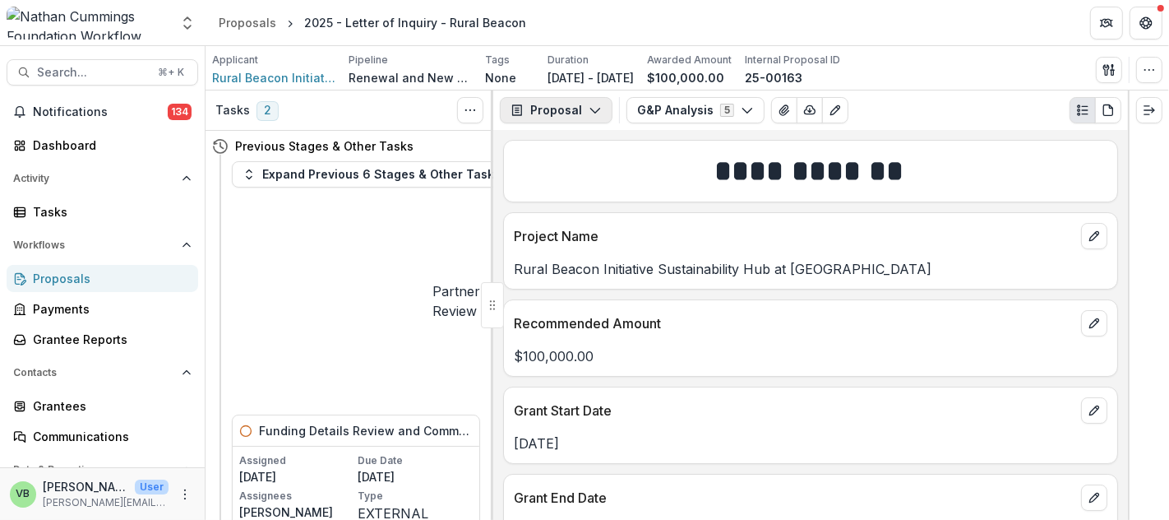
click at [589, 106] on icon "button" at bounding box center [595, 110] width 13 height 13
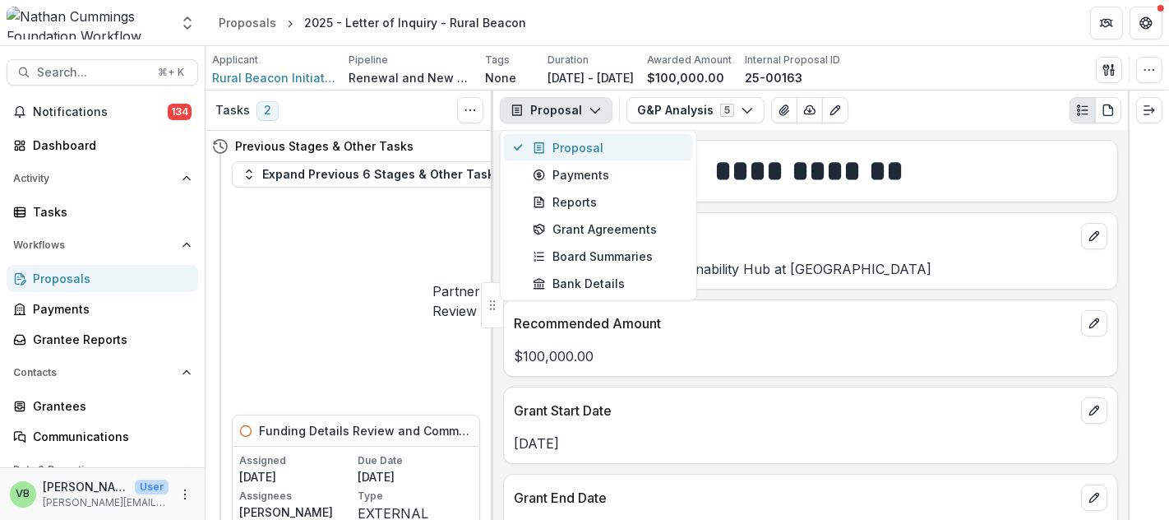
click at [615, 142] on div "Proposal" at bounding box center [608, 147] width 150 height 17
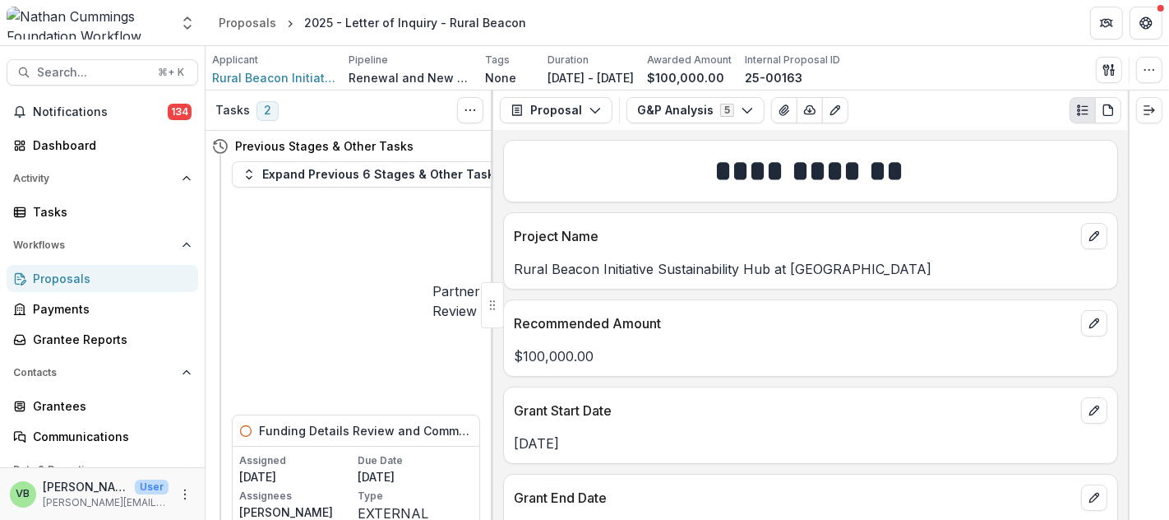
click at [913, 105] on div "G&P Analysis 5 Forms (5) Letter of Inquiry New Request Application PCEO Preview…" at bounding box center [874, 110] width 495 height 26
click at [594, 109] on polyline "button" at bounding box center [594, 111] width 9 height 5
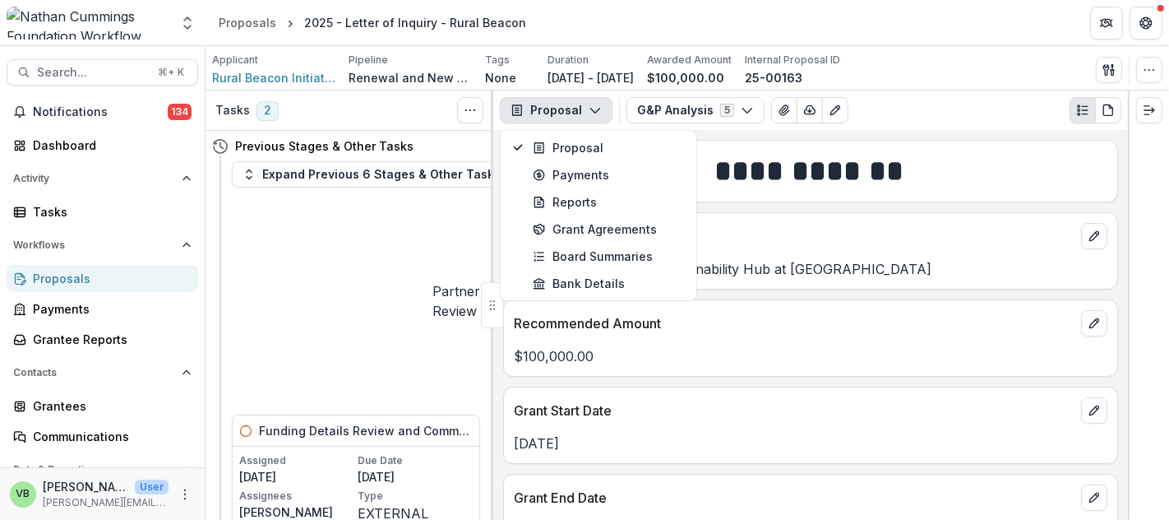
click at [594, 109] on polyline "button" at bounding box center [594, 111] width 9 height 5
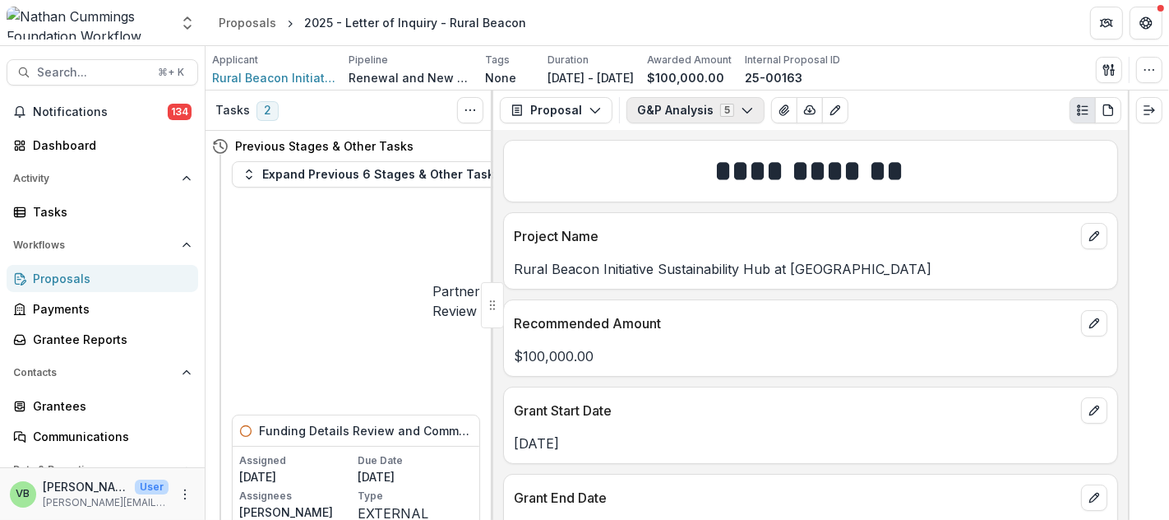
click at [730, 108] on button "G&P Analysis 5" at bounding box center [696, 110] width 138 height 26
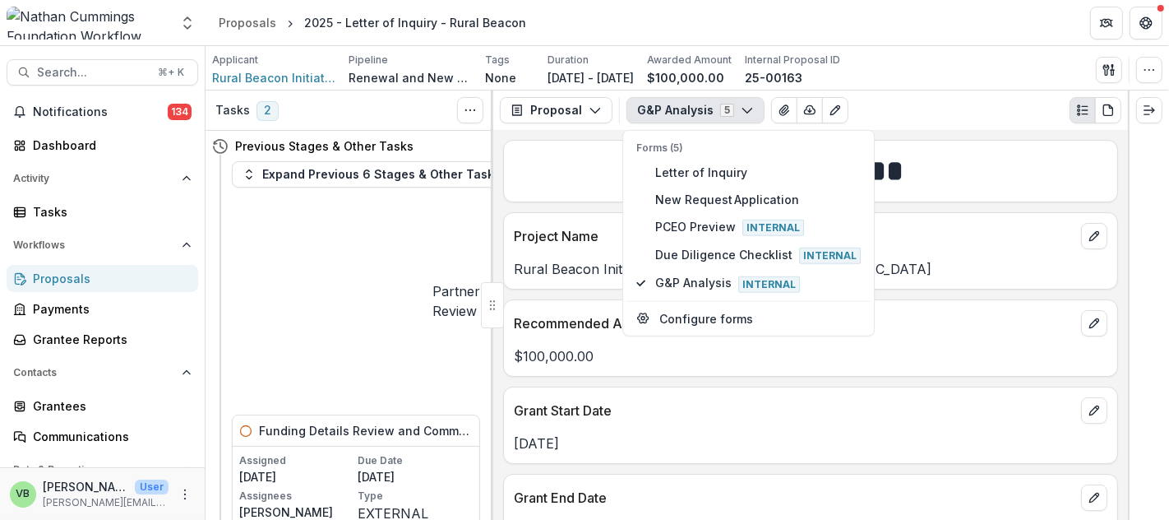
click at [741, 105] on icon "button" at bounding box center [747, 110] width 13 height 13
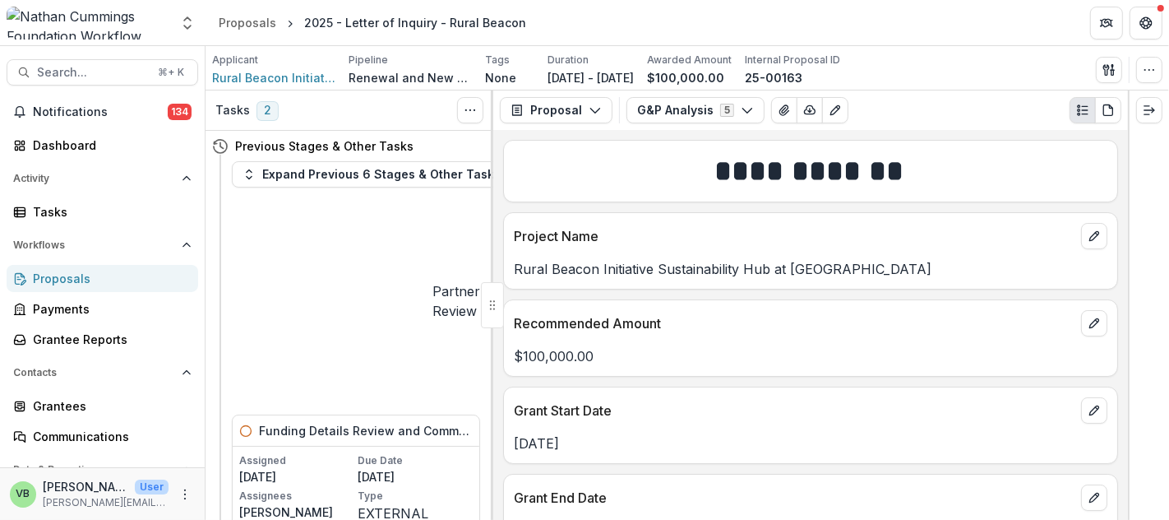
click at [1145, 226] on div at bounding box center [1148, 304] width 41 height 429
click at [325, 172] on button "Expand Previous 6 Stages & Other Tasks" at bounding box center [372, 174] width 280 height 26
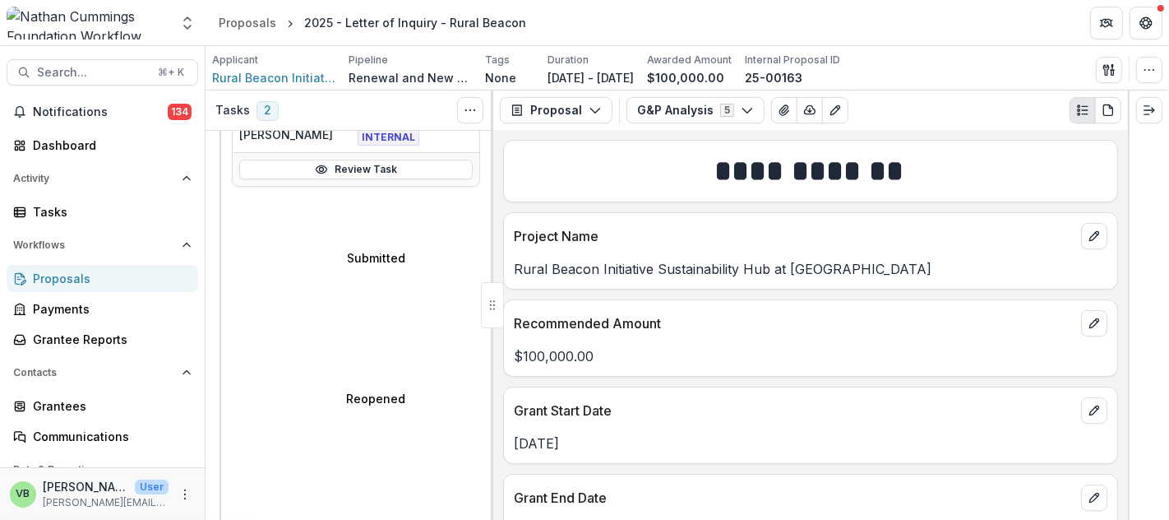
scroll to position [766, 0]
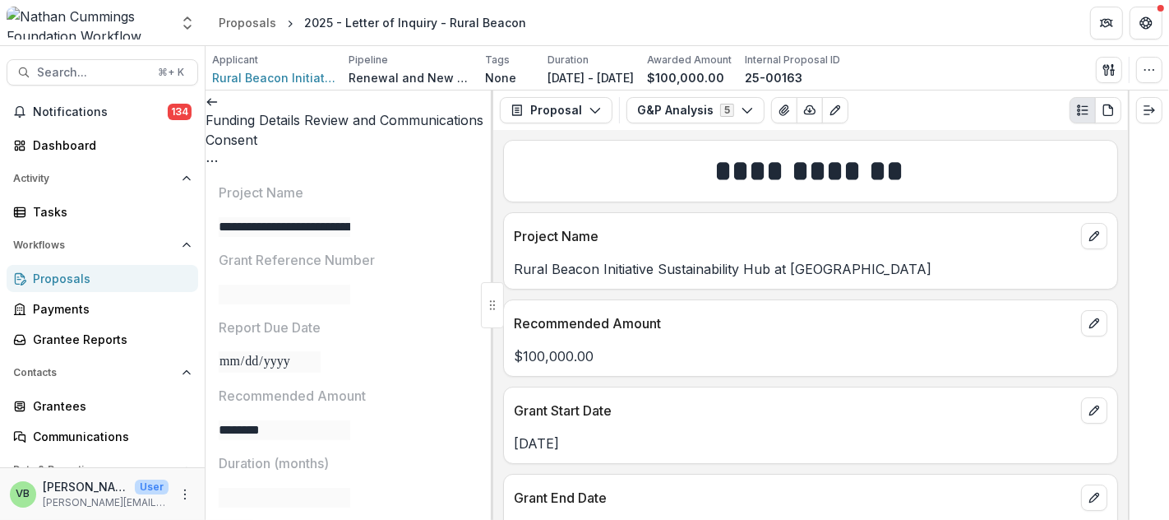
scroll to position [3, 0]
click at [219, 106] on icon at bounding box center [212, 101] width 13 height 13
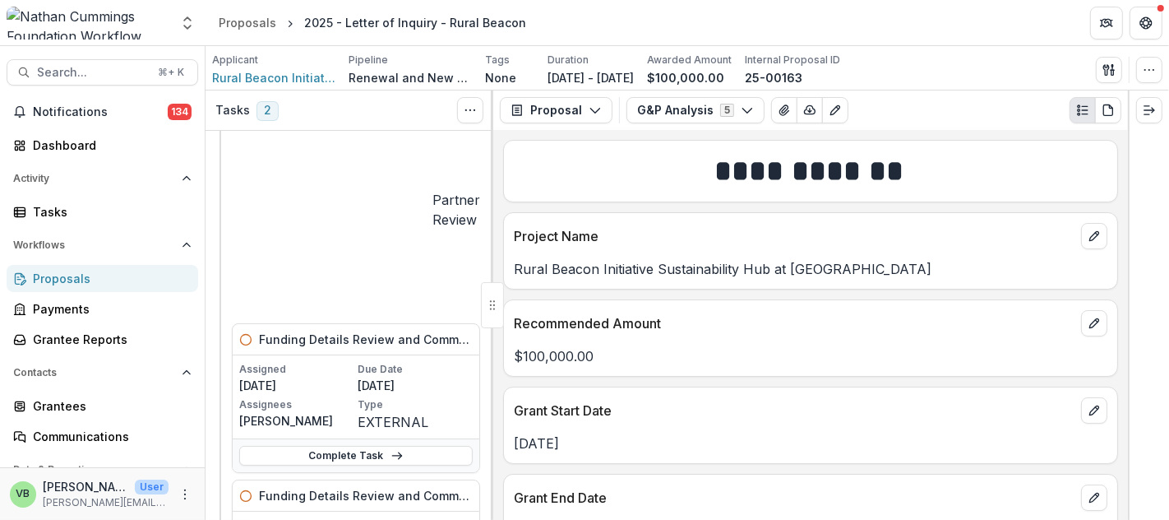
scroll to position [89, 0]
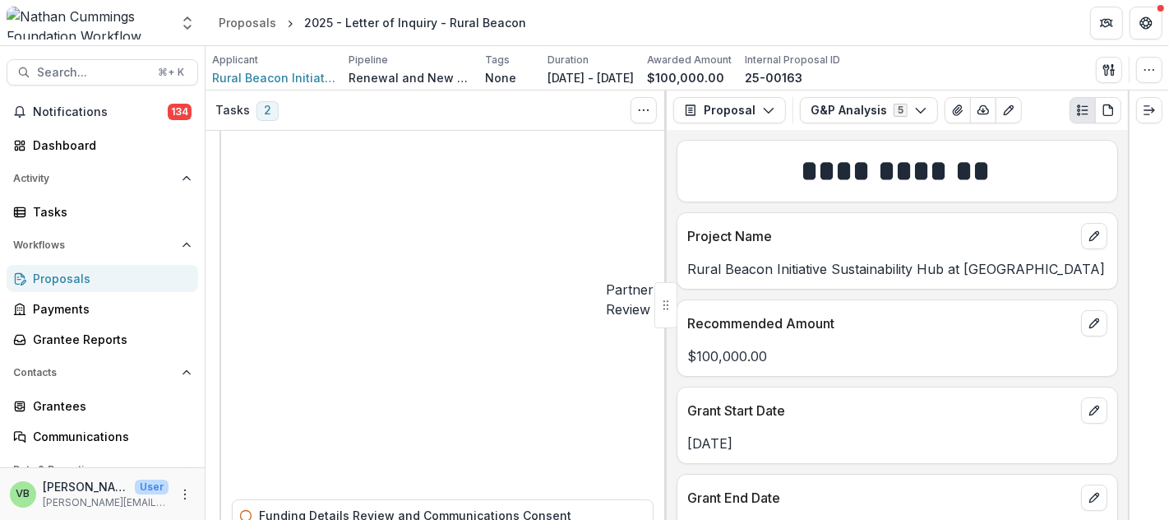
click at [914, 108] on icon "button" at bounding box center [920, 110] width 13 height 13
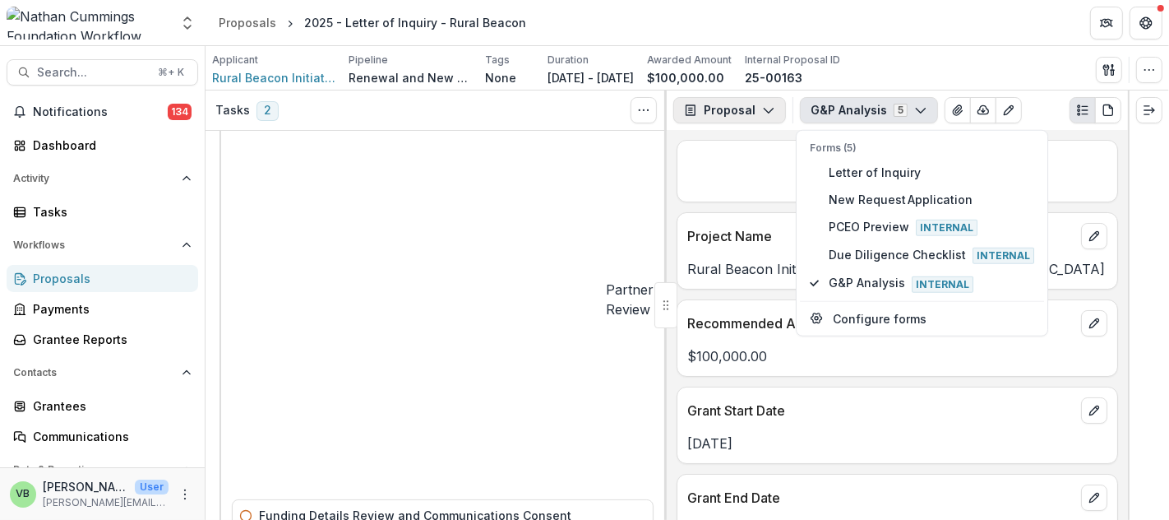
click at [764, 104] on icon "button" at bounding box center [768, 110] width 13 height 13
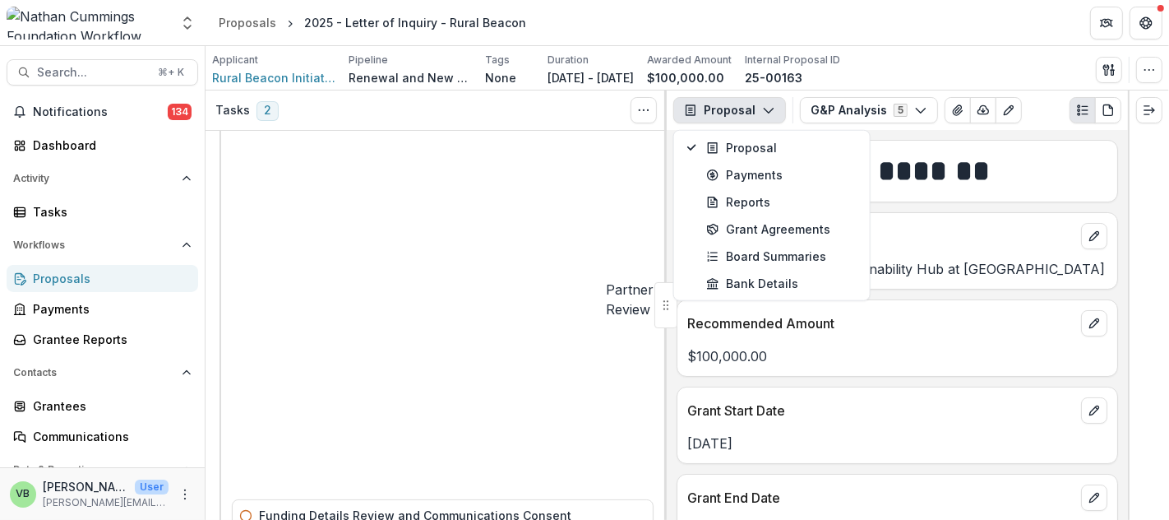
click at [982, 58] on div "Applicant Rural Beacon Initiative Pipeline Renewal and New Grants Pipeline Tags…" at bounding box center [687, 70] width 951 height 34
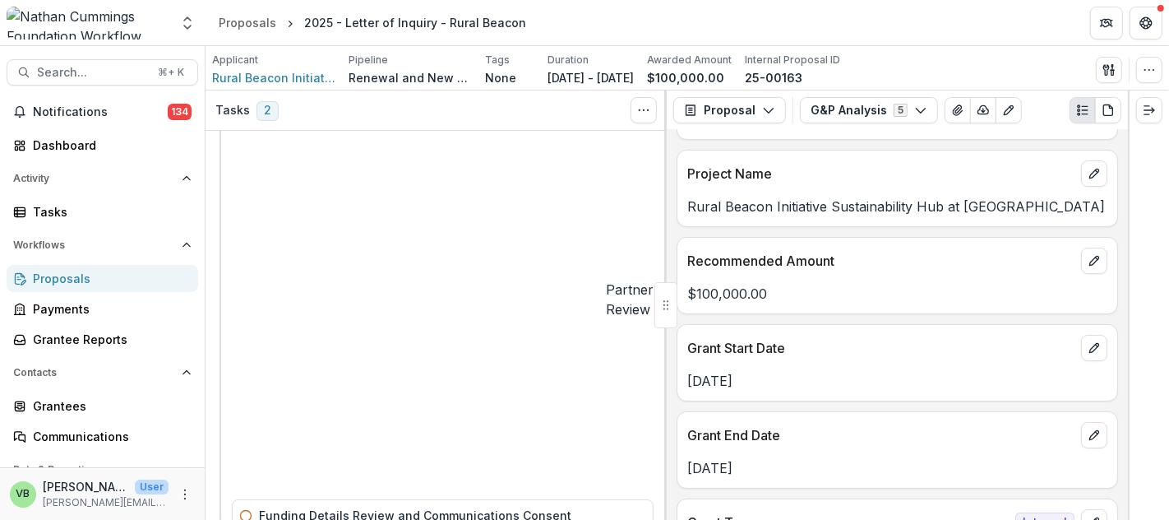
scroll to position [63, 0]
click at [99, 433] on div "Communications" at bounding box center [109, 436] width 152 height 17
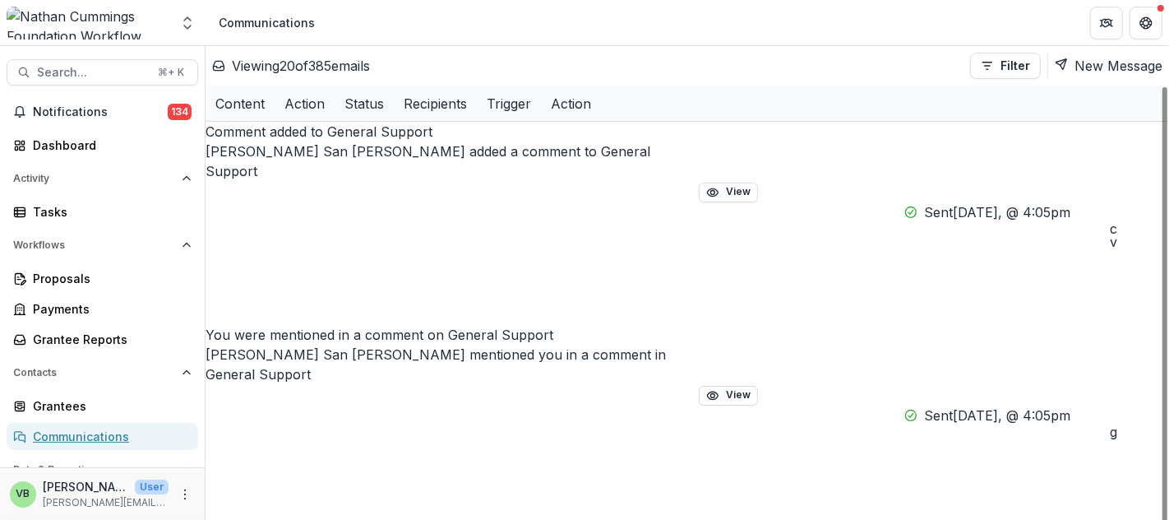
scroll to position [175, 0]
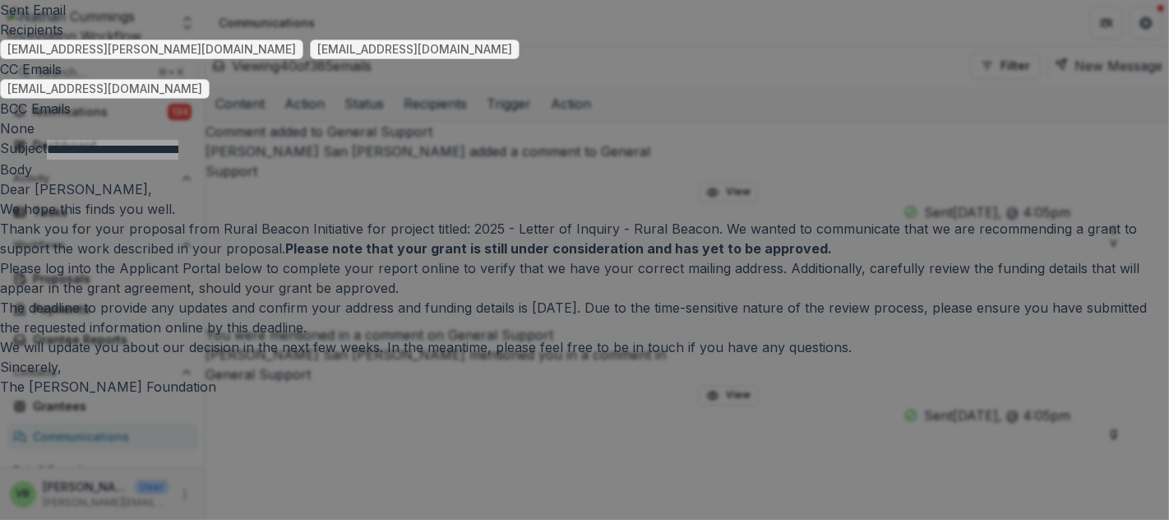
click at [865, 17] on div "**********" at bounding box center [584, 260] width 1169 height 520
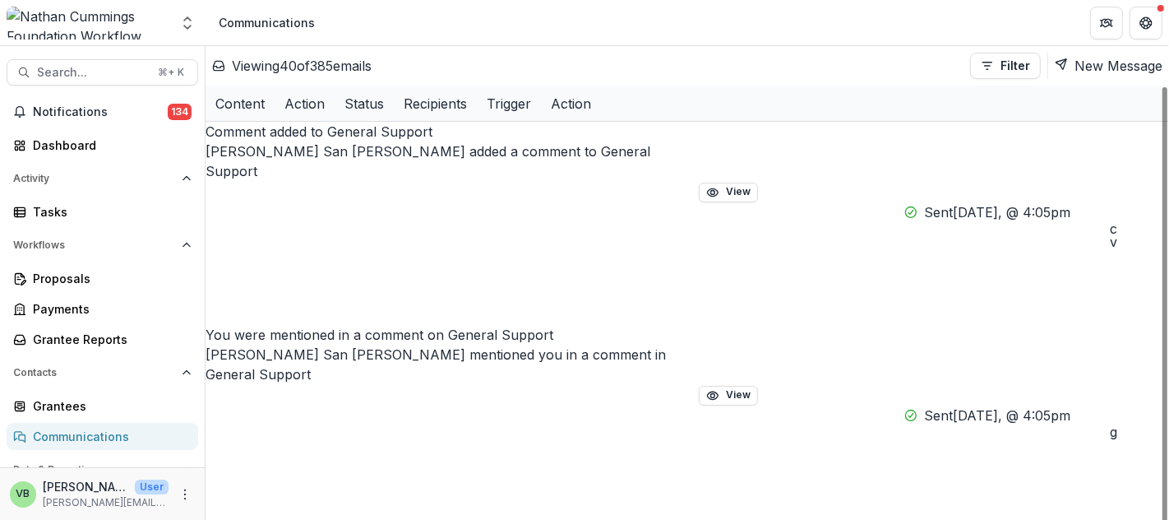
scroll to position [507, 0]
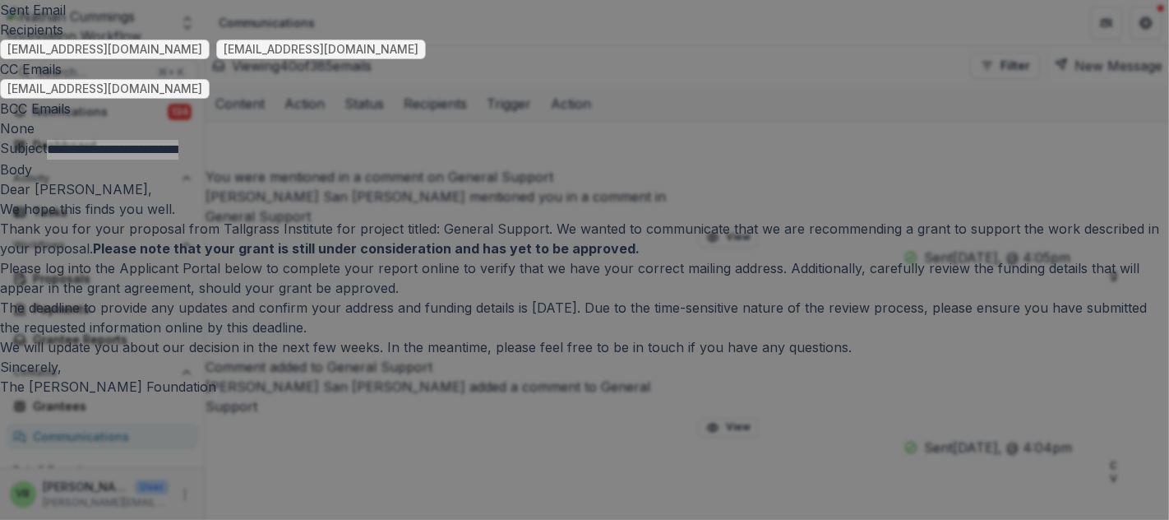
click at [778, 17] on div "**********" at bounding box center [584, 260] width 1169 height 520
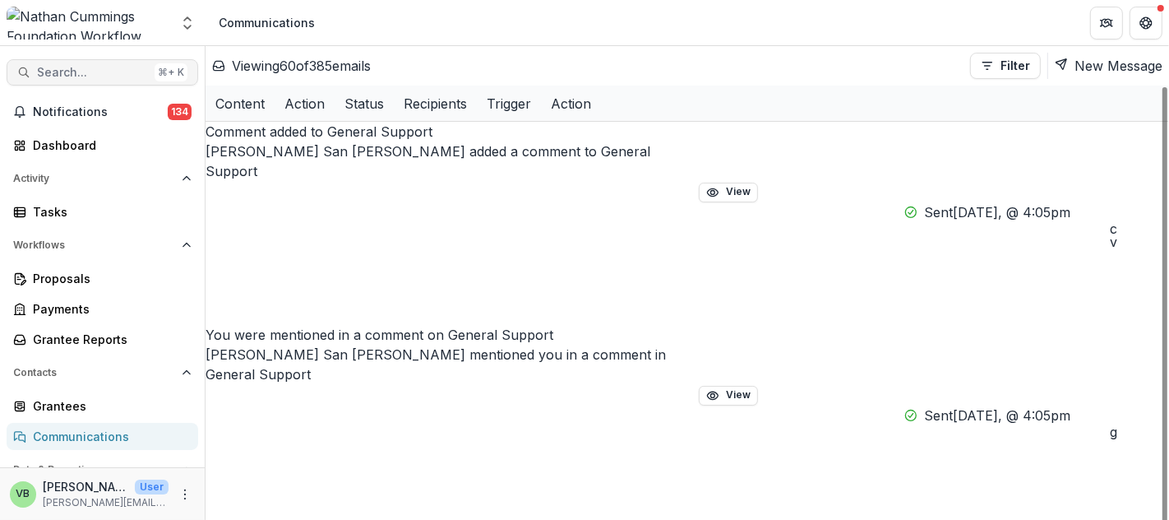
click at [91, 68] on span "Search..." at bounding box center [92, 73] width 111 height 14
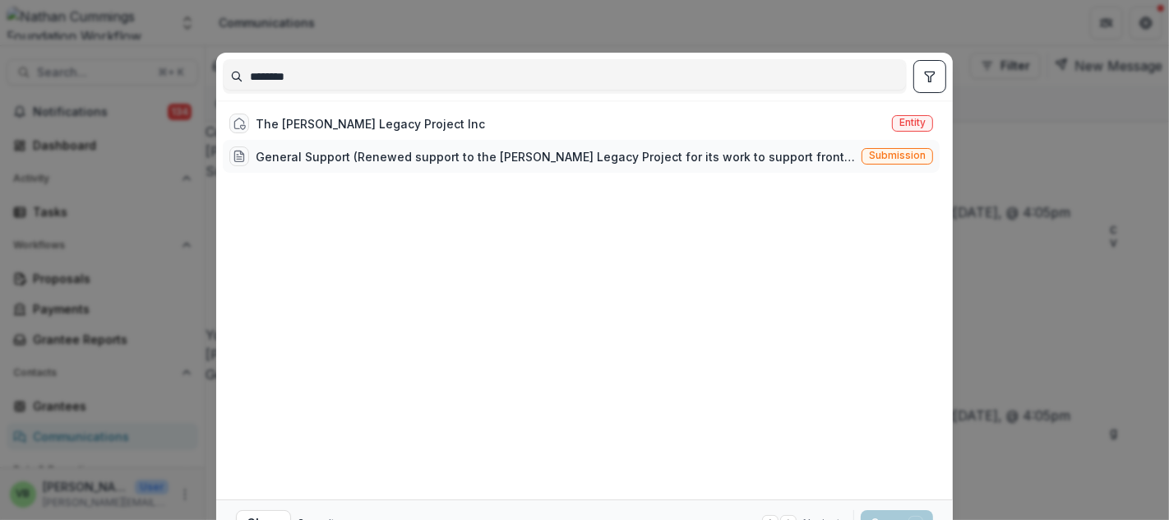
type input "********"
click at [402, 150] on div "General Support (Renewed support to the [PERSON_NAME] Legacy Project for its wo…" at bounding box center [555, 156] width 599 height 17
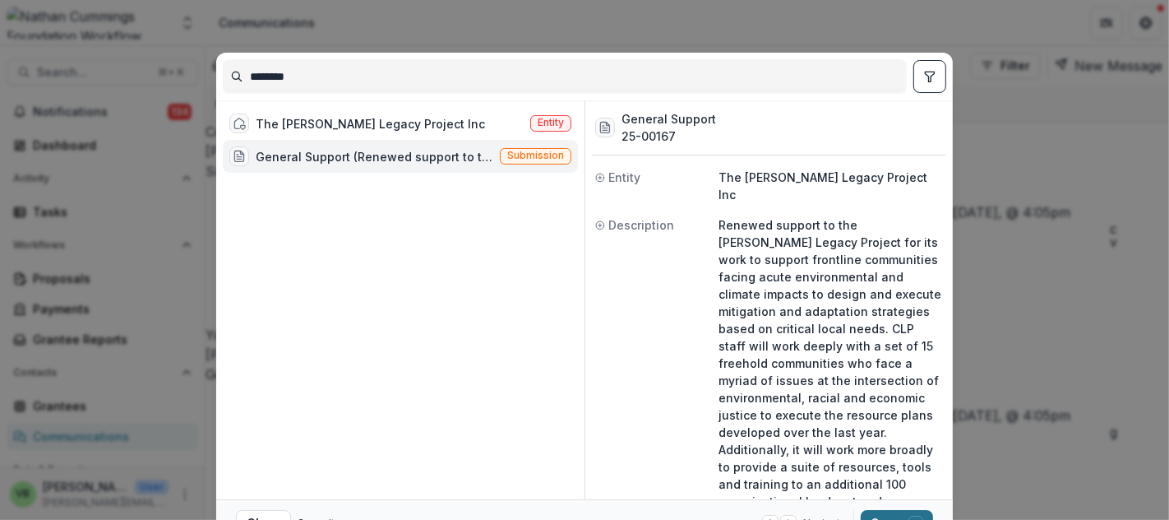
click at [868, 513] on button "Open with enter key" at bounding box center [897, 523] width 72 height 26
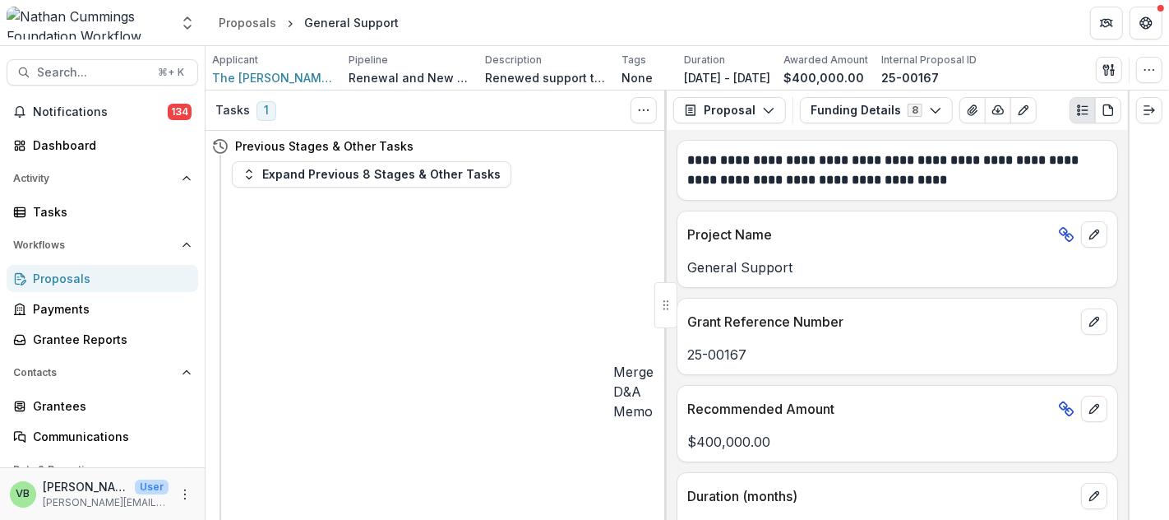
scroll to position [1, 0]
click at [464, 169] on button "Expand Previous 8 Stages & Other Tasks" at bounding box center [372, 173] width 280 height 26
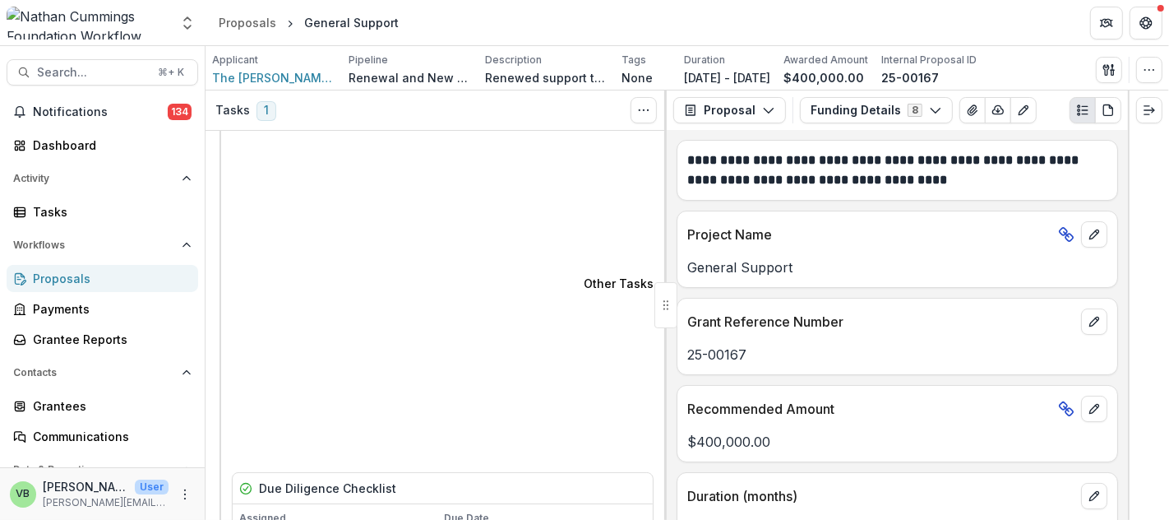
scroll to position [0, 0]
click at [851, 18] on header "Proposals General Support" at bounding box center [688, 22] width 964 height 45
